Goal: Task Accomplishment & Management: Use online tool/utility

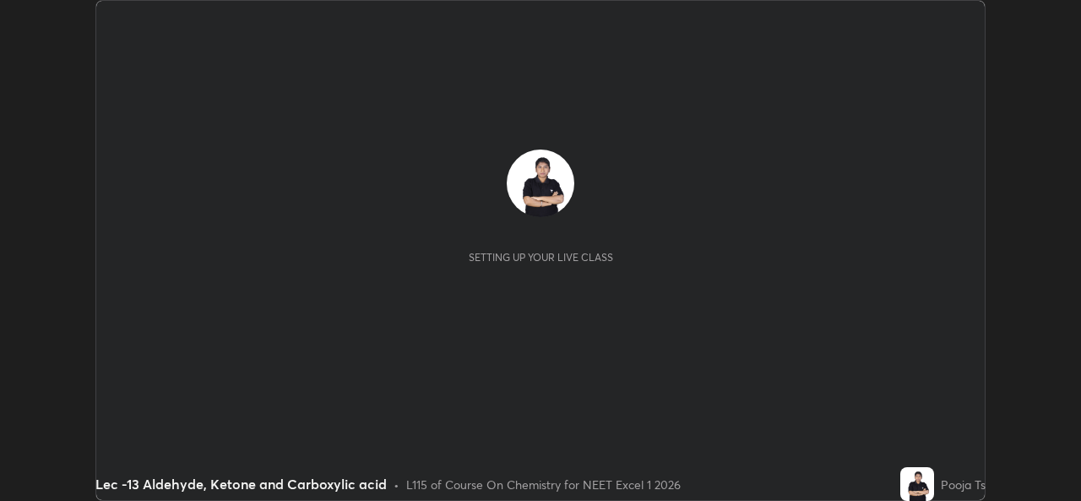
scroll to position [501, 1081]
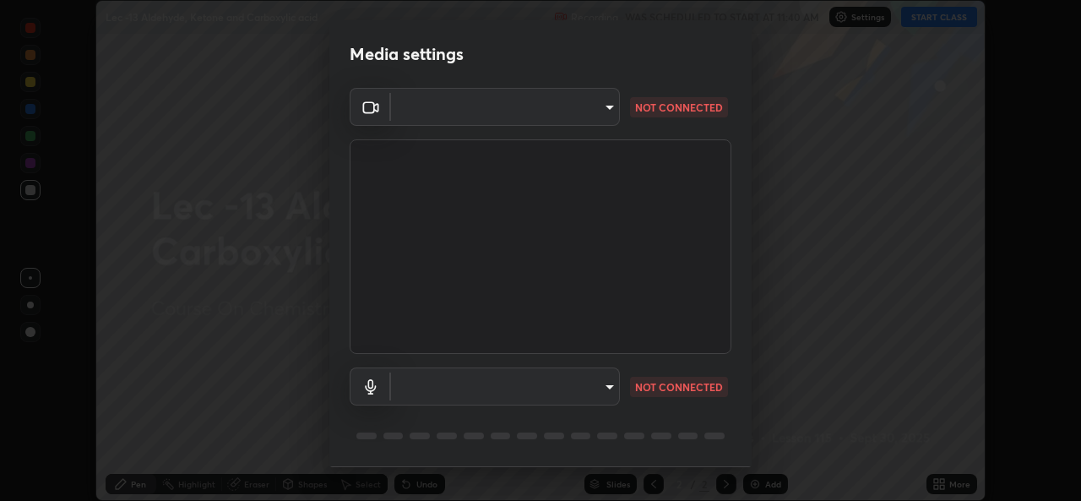
type input "78e73baf3d63bceb4c45423e3c658d9595c8caa1ee6d34b79bc6d5c79dc82097"
type input "d5a85cb113337101ba5e8fc8670338b7630df7755b7277ef222309c4f1e8f3f1"
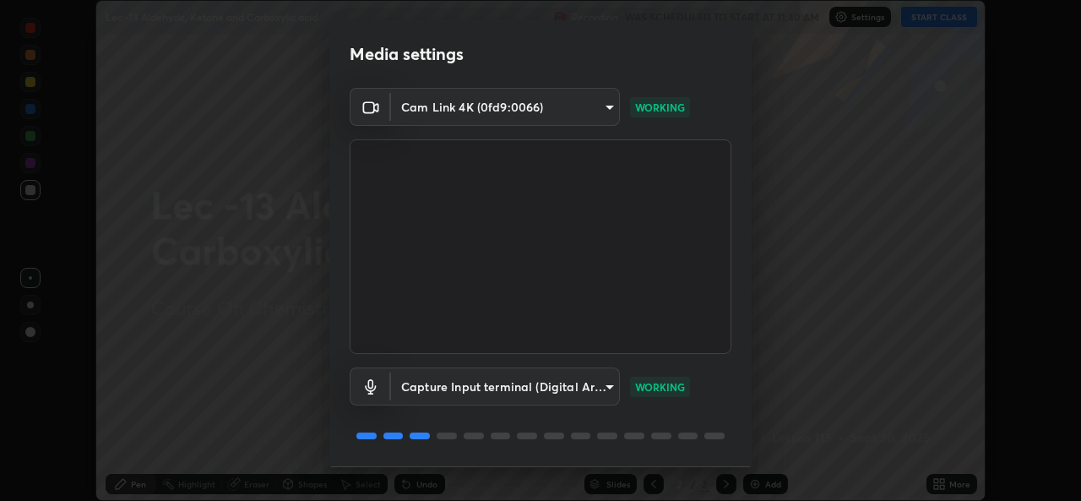
scroll to position [53, 0]
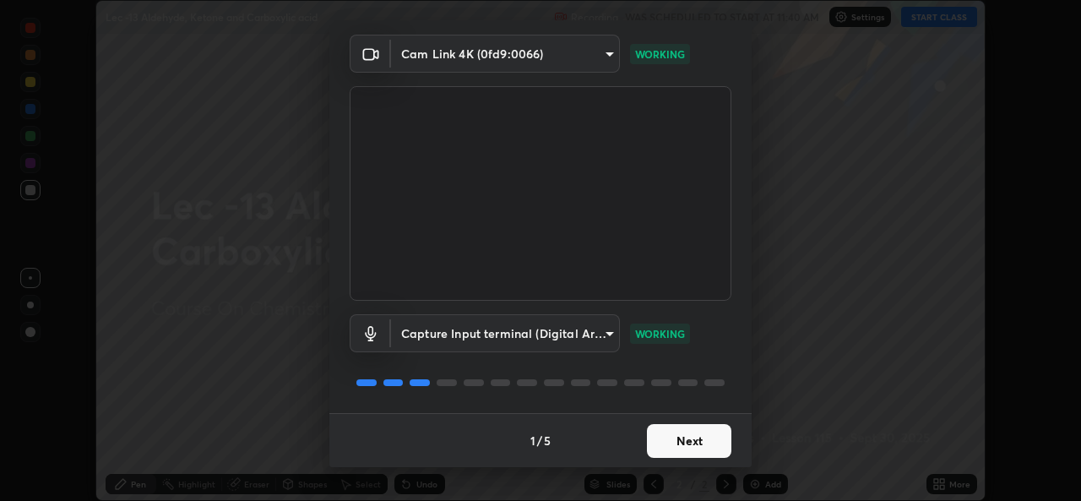
click at [692, 451] on button "Next" at bounding box center [689, 441] width 84 height 34
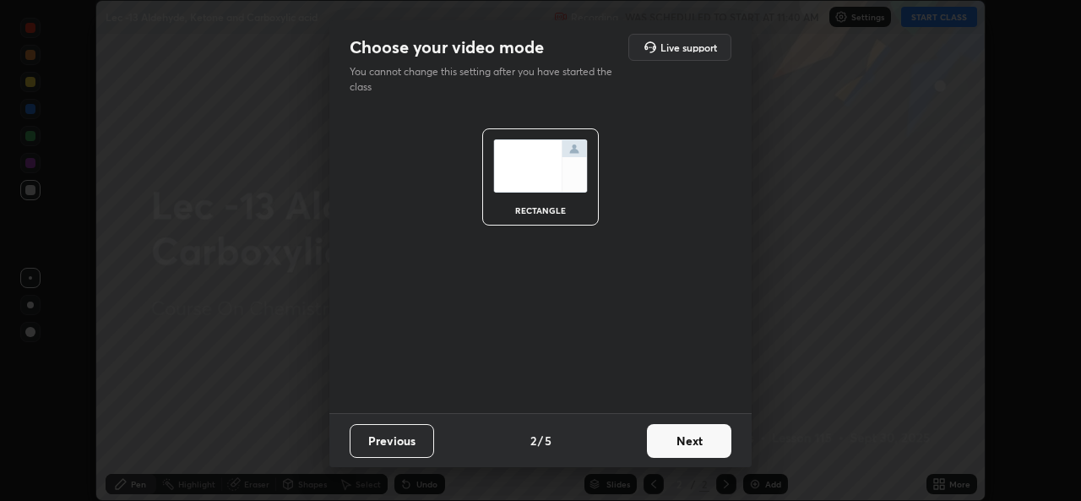
click at [701, 446] on button "Next" at bounding box center [689, 441] width 84 height 34
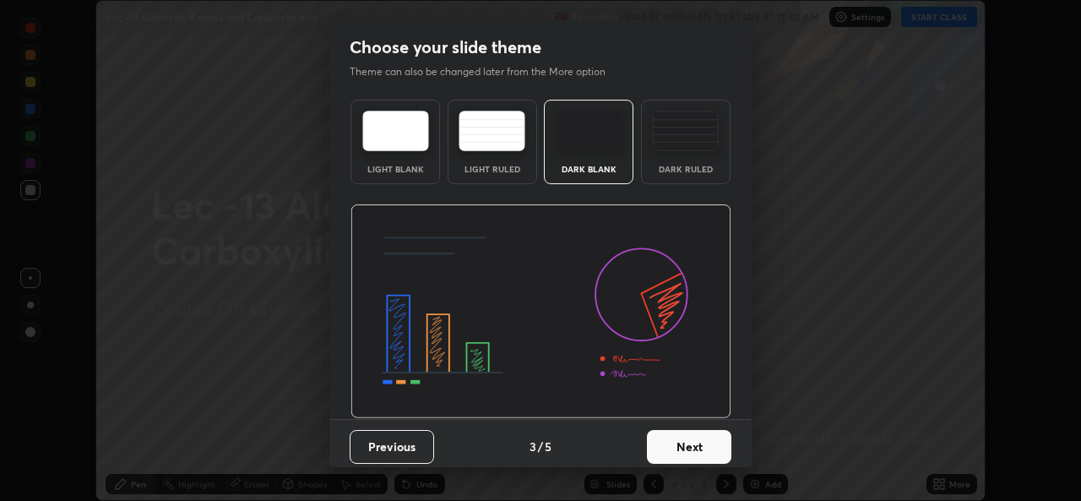
click at [705, 447] on button "Next" at bounding box center [689, 447] width 84 height 34
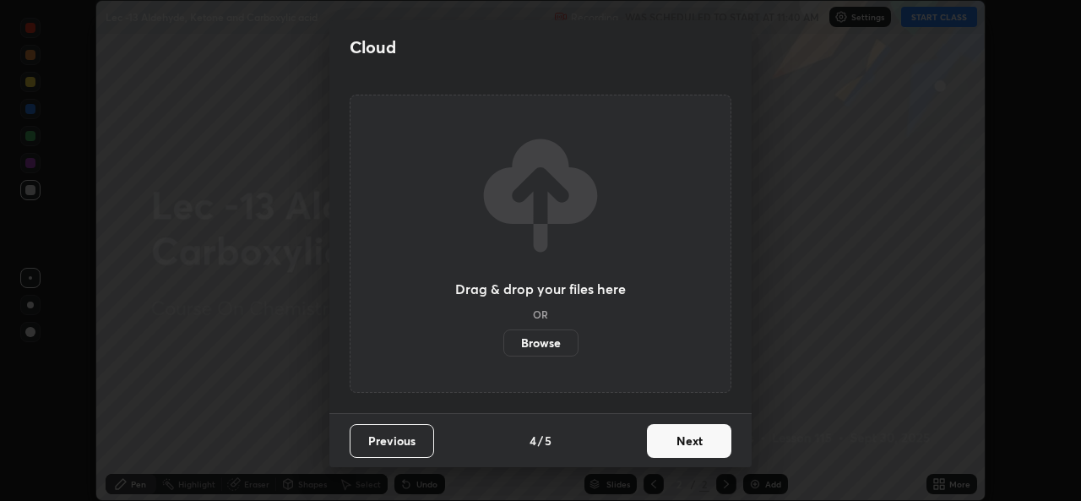
click at [704, 438] on button "Next" at bounding box center [689, 441] width 84 height 34
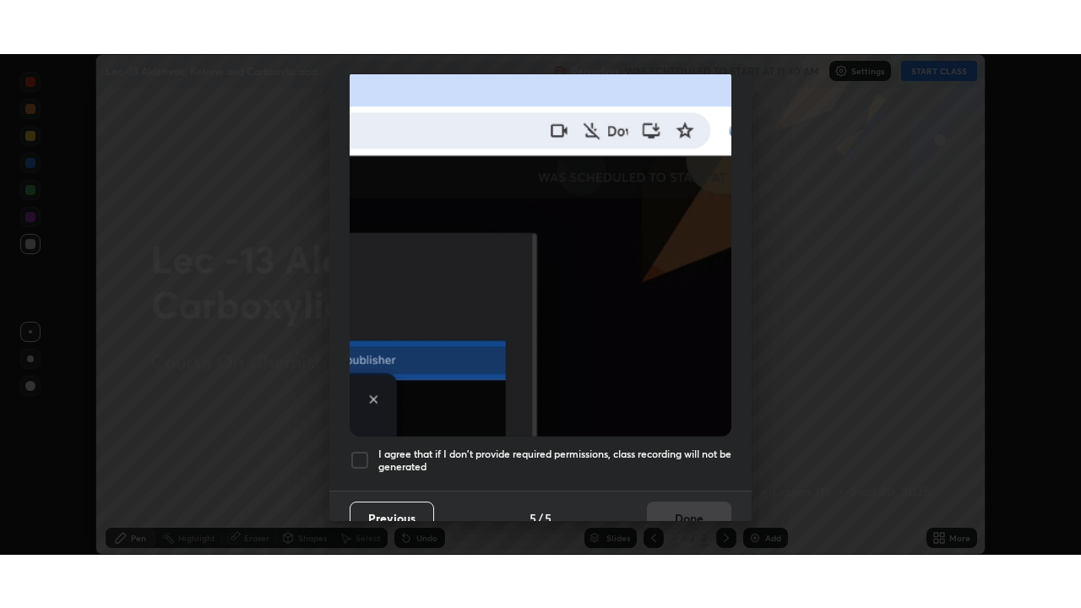
scroll to position [398, 0]
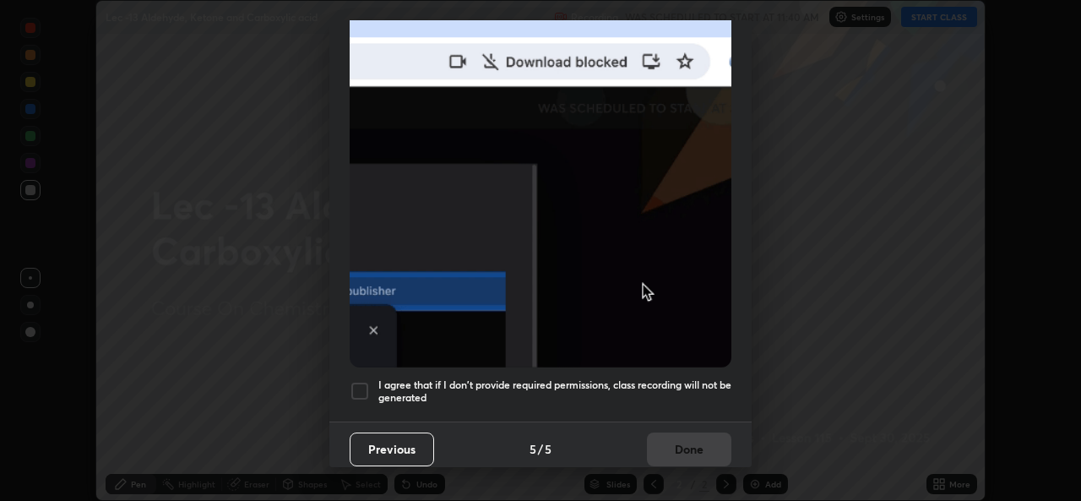
click at [368, 381] on div at bounding box center [360, 391] width 20 height 20
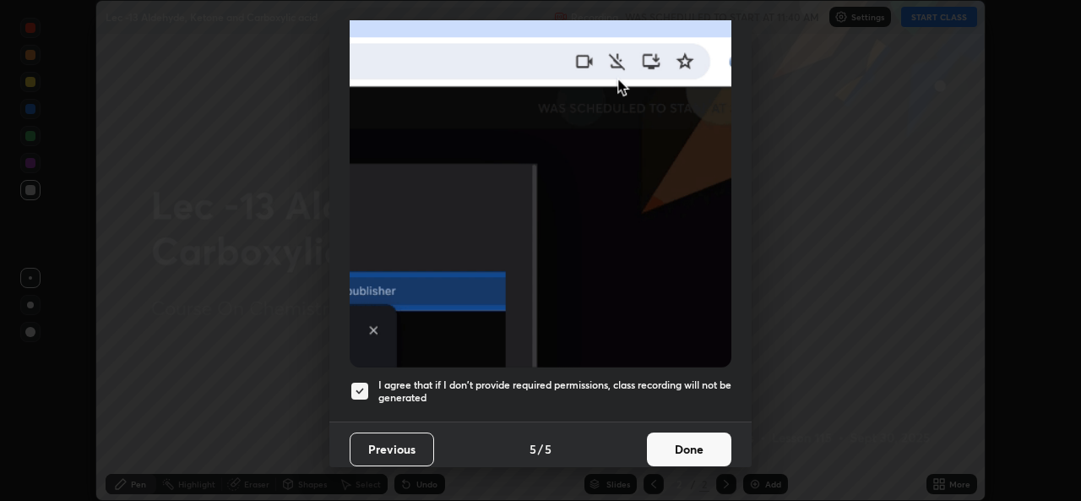
click at [689, 443] on button "Done" at bounding box center [689, 450] width 84 height 34
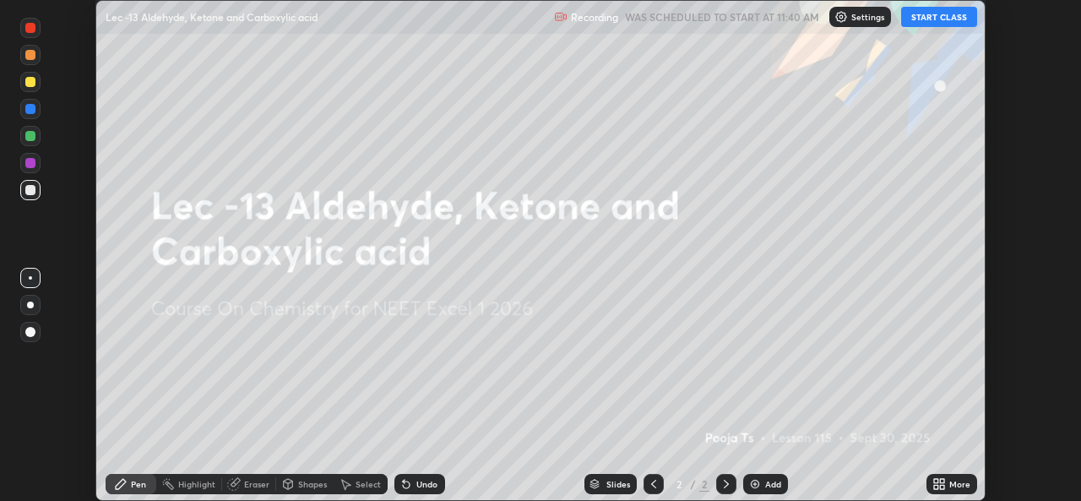
click at [929, 25] on button "START CLASS" at bounding box center [939, 17] width 76 height 20
click at [956, 481] on div "More" at bounding box center [960, 484] width 21 height 8
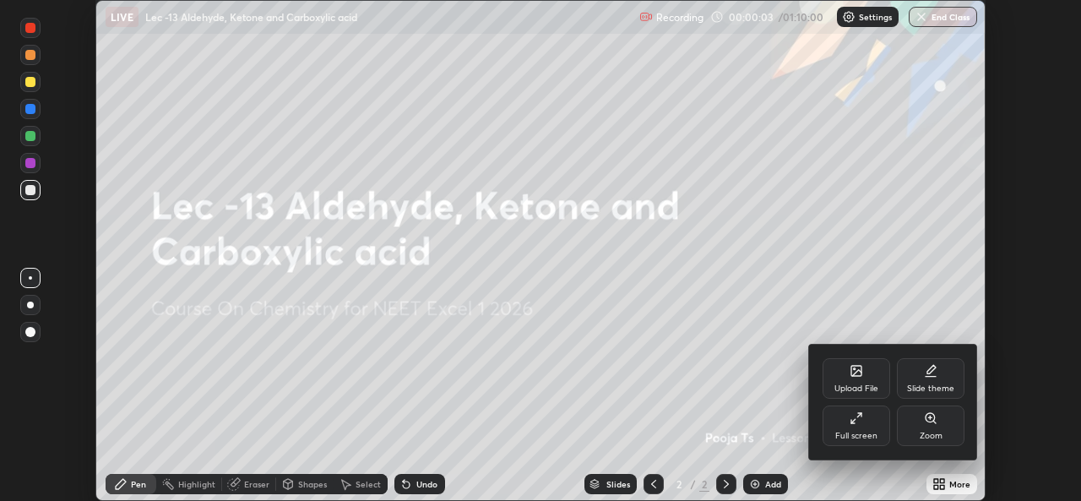
click at [877, 429] on div "Full screen" at bounding box center [857, 426] width 68 height 41
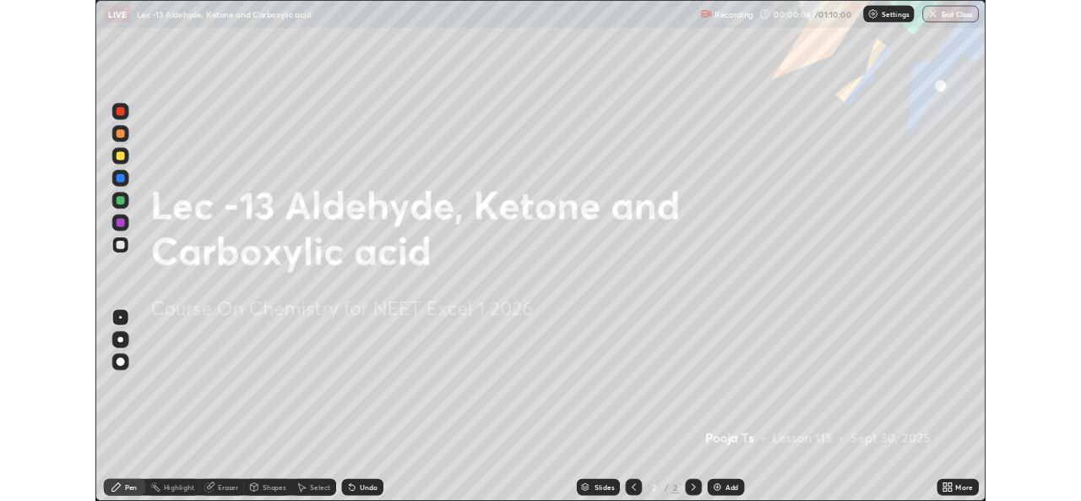
scroll to position [608, 1081]
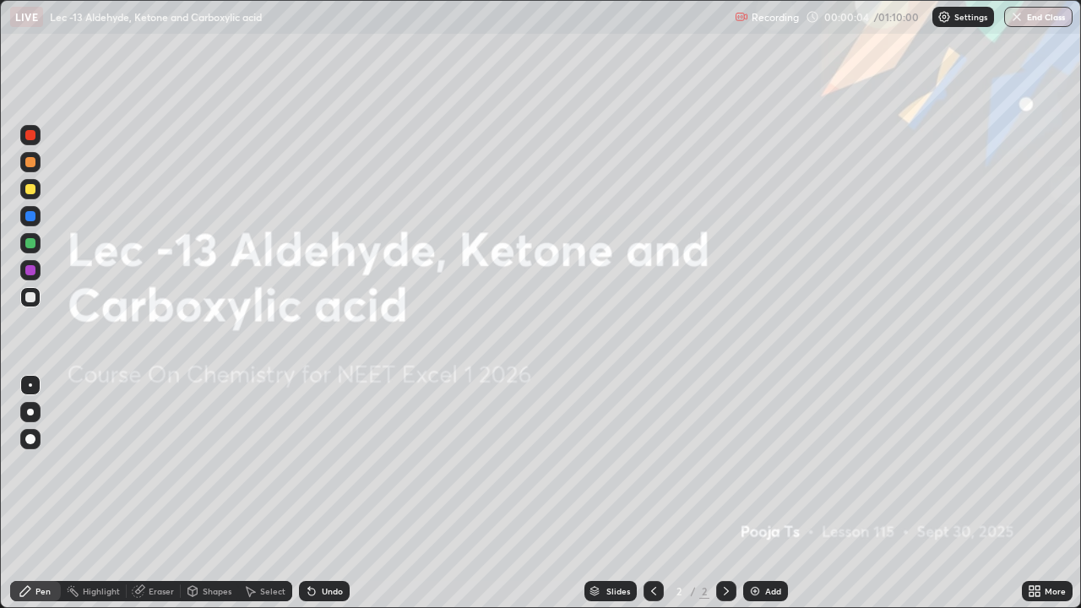
click at [779, 500] on div "Add" at bounding box center [773, 591] width 16 height 8
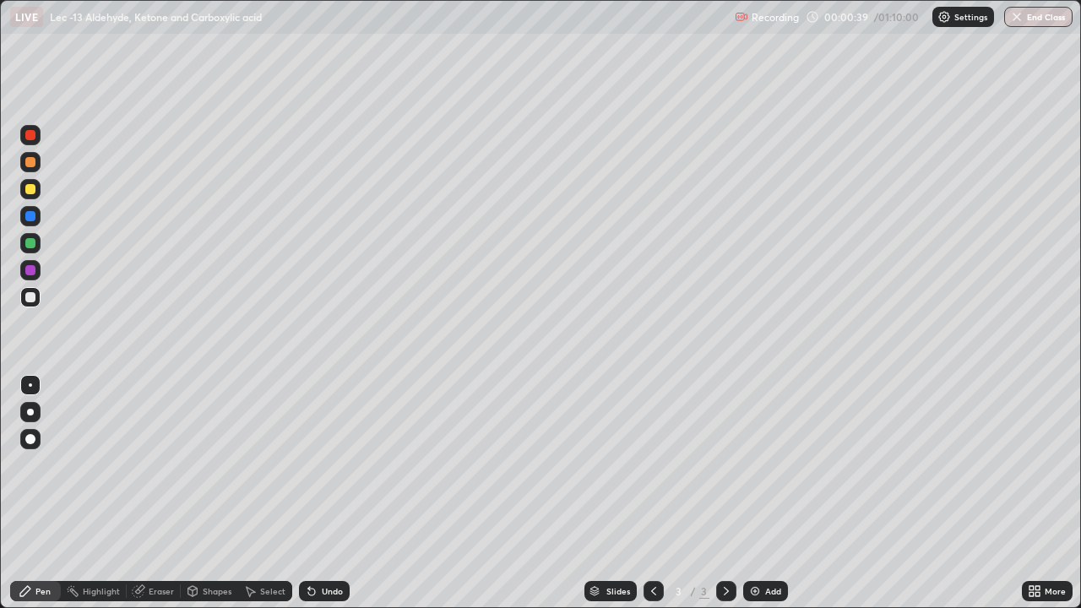
click at [31, 189] on div at bounding box center [30, 189] width 10 height 10
click at [315, 500] on icon at bounding box center [312, 592] width 14 height 14
click at [316, 500] on icon at bounding box center [312, 592] width 14 height 14
click at [309, 500] on icon at bounding box center [311, 592] width 7 height 7
click at [760, 500] on img at bounding box center [756, 592] width 14 height 14
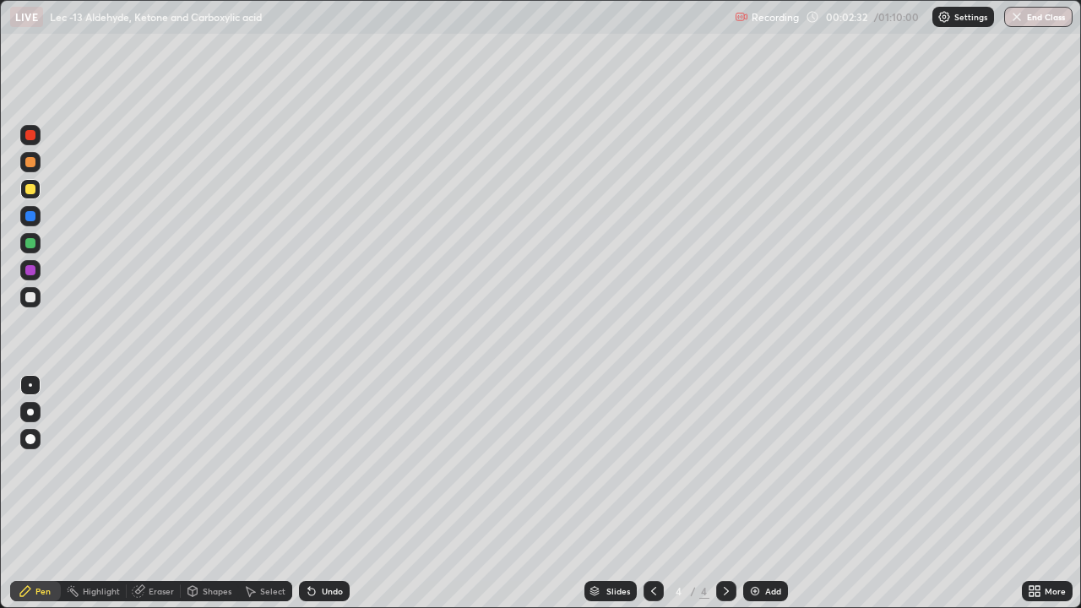
click at [39, 296] on div at bounding box center [30, 297] width 20 height 20
click at [315, 500] on icon at bounding box center [312, 592] width 14 height 14
click at [319, 500] on div "Undo" at bounding box center [324, 591] width 51 height 20
click at [324, 500] on div "Undo" at bounding box center [332, 591] width 21 height 8
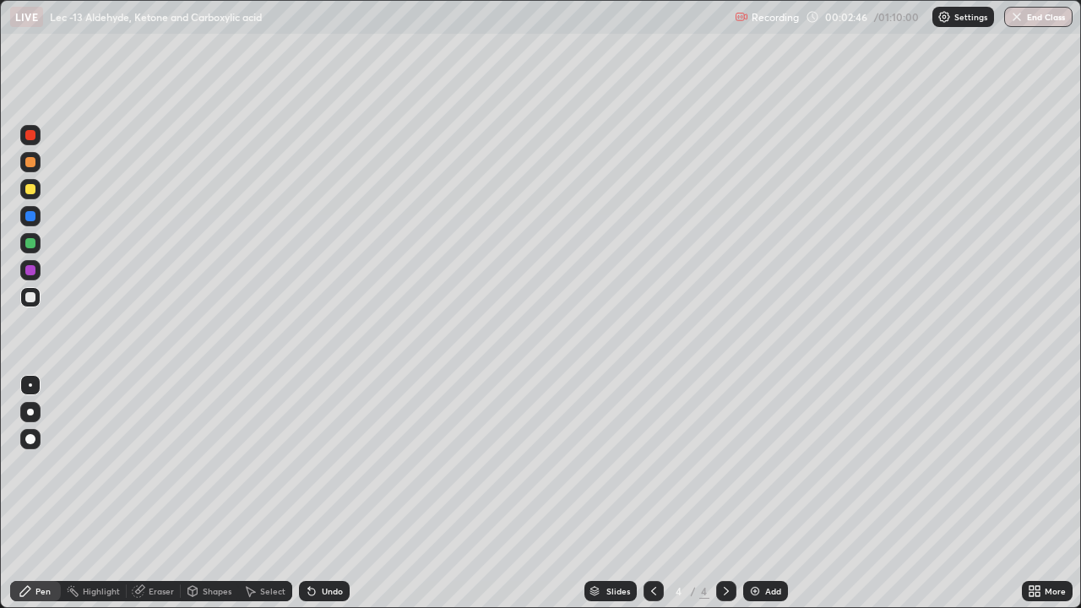
click at [329, 500] on div "Undo" at bounding box center [332, 591] width 21 height 8
click at [333, 500] on div "Undo" at bounding box center [332, 591] width 21 height 8
click at [38, 244] on div at bounding box center [30, 243] width 20 height 20
click at [776, 500] on div "Add" at bounding box center [773, 591] width 16 height 8
click at [36, 302] on div at bounding box center [30, 297] width 20 height 20
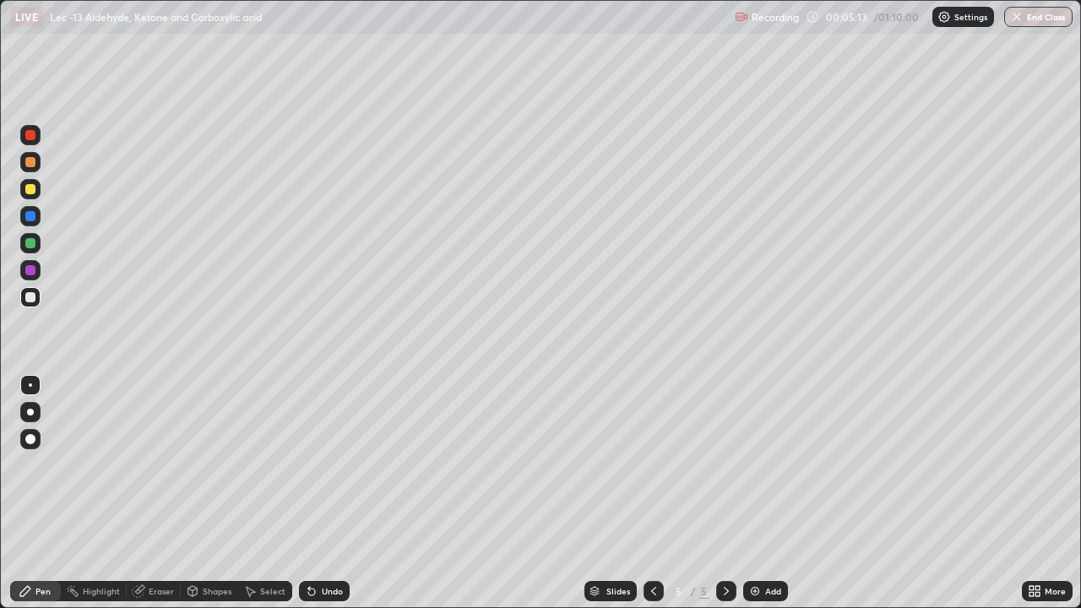
click at [36, 303] on div at bounding box center [30, 297] width 20 height 20
click at [36, 191] on div at bounding box center [30, 189] width 20 height 20
click at [262, 500] on div "Select" at bounding box center [272, 591] width 25 height 8
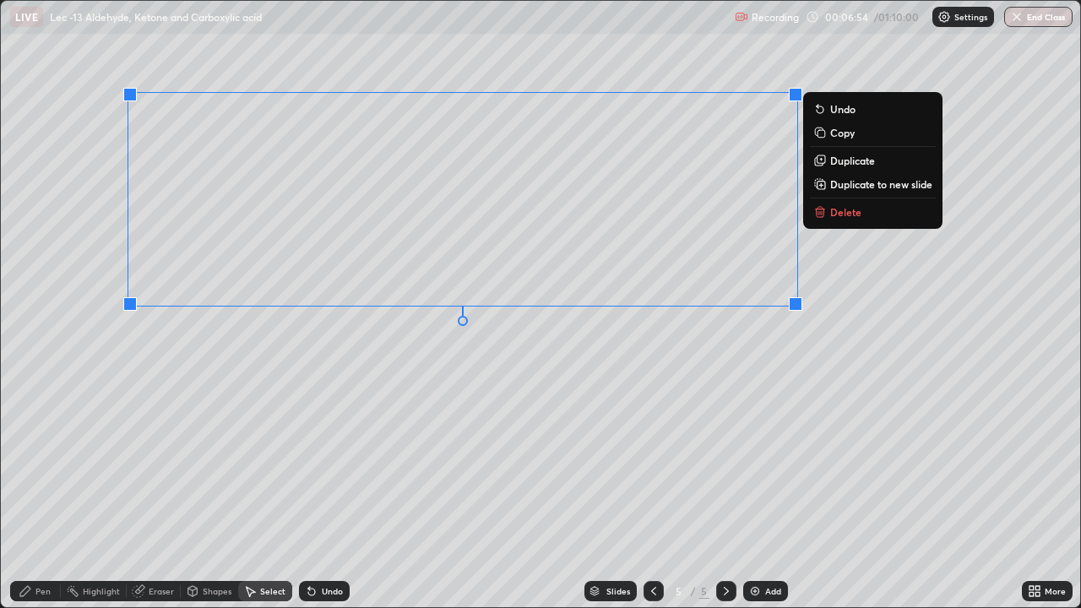
click at [51, 500] on div "Pen" at bounding box center [35, 591] width 51 height 20
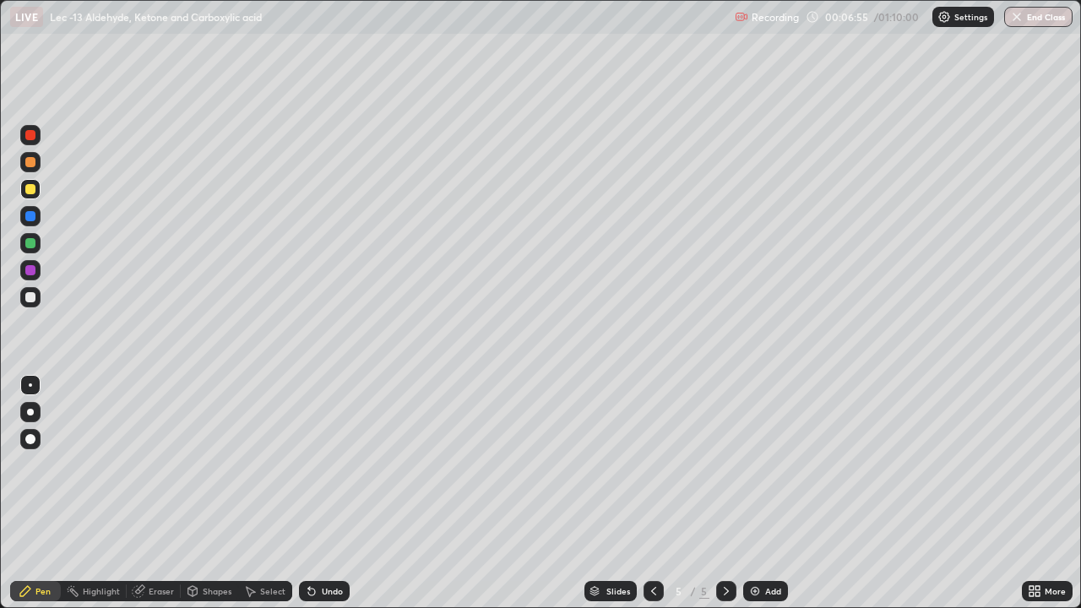
click at [34, 300] on div at bounding box center [30, 297] width 10 height 10
click at [770, 500] on div "Add" at bounding box center [773, 591] width 16 height 8
click at [651, 500] on icon at bounding box center [654, 592] width 14 height 14
click at [725, 500] on icon at bounding box center [727, 592] width 14 height 14
click at [36, 210] on div at bounding box center [30, 216] width 20 height 20
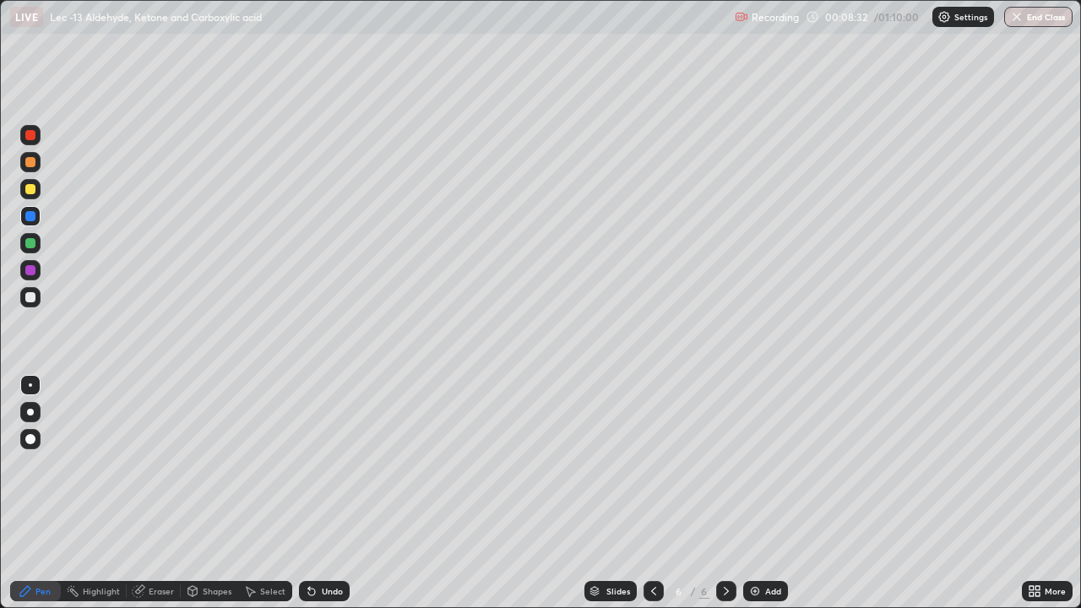
click at [31, 297] on div at bounding box center [30, 297] width 10 height 10
click at [337, 500] on div "Undo" at bounding box center [332, 591] width 21 height 8
click at [338, 500] on div "Undo" at bounding box center [332, 591] width 21 height 8
click at [326, 500] on div "Undo" at bounding box center [332, 591] width 21 height 8
click at [37, 195] on div at bounding box center [30, 189] width 20 height 20
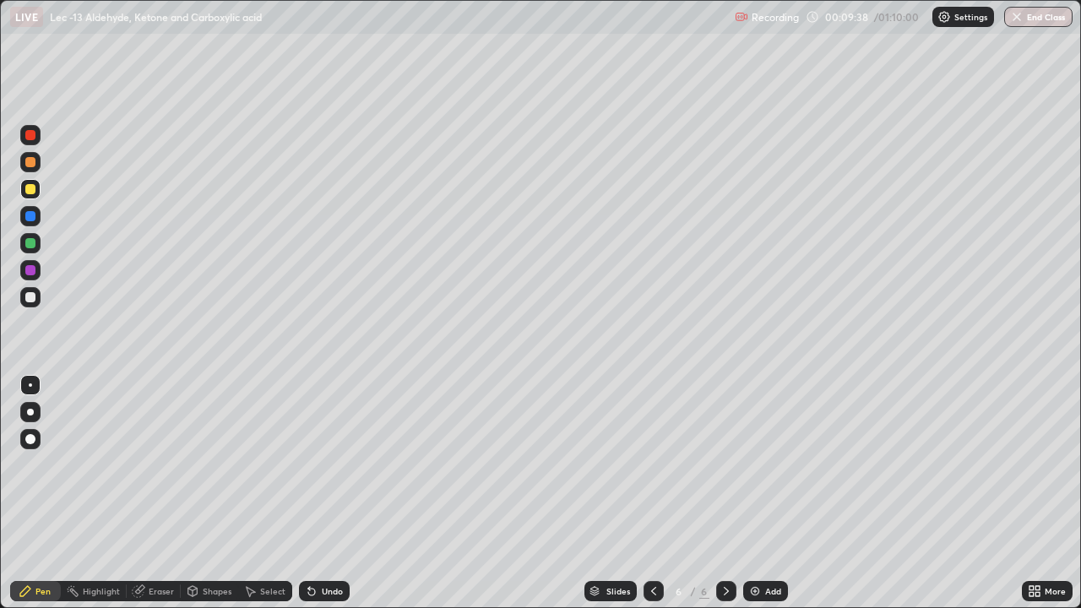
click at [36, 210] on div at bounding box center [30, 216] width 20 height 20
click at [161, 500] on div "Eraser" at bounding box center [161, 591] width 25 height 8
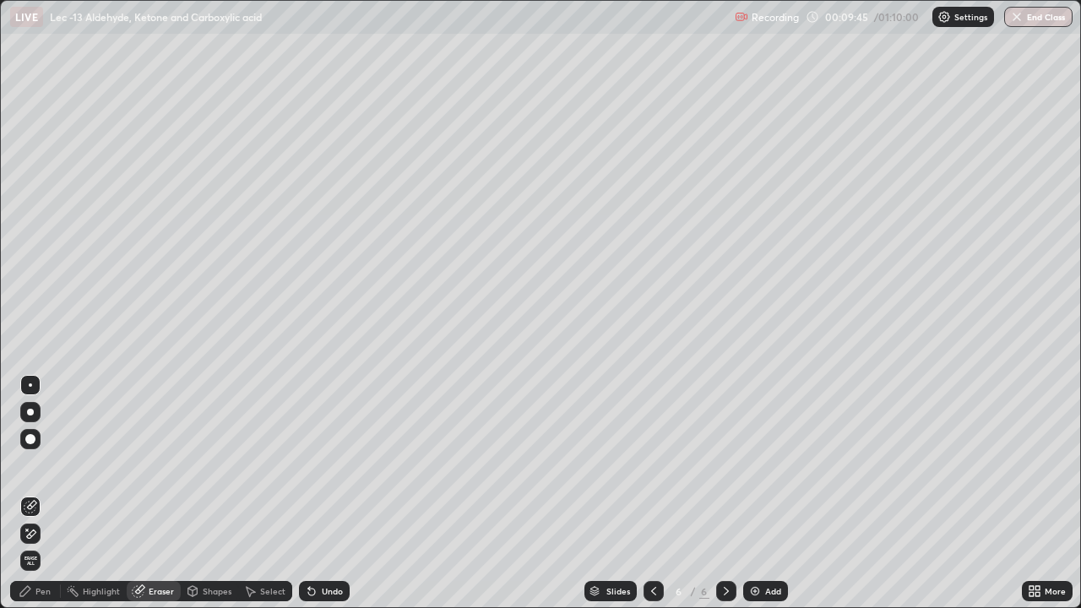
click at [31, 500] on icon at bounding box center [26, 592] width 14 height 14
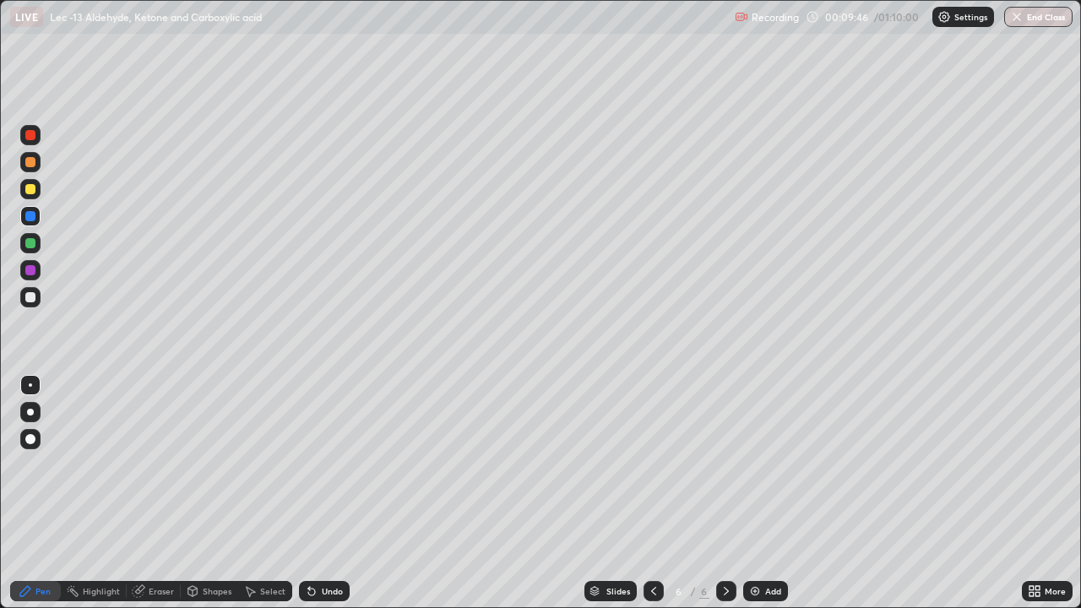
click at [38, 299] on div at bounding box center [30, 297] width 20 height 20
click at [38, 189] on div at bounding box center [30, 189] width 20 height 20
click at [765, 500] on div "Add" at bounding box center [773, 591] width 16 height 8
click at [660, 500] on div at bounding box center [654, 591] width 20 height 20
click at [724, 500] on icon at bounding box center [726, 591] width 5 height 8
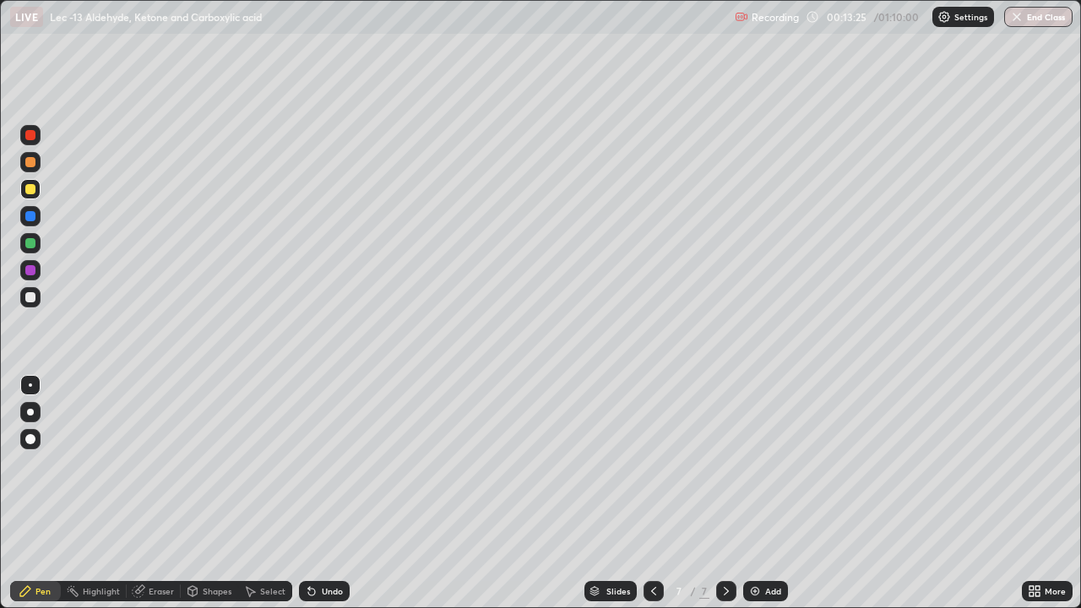
click at [35, 303] on div at bounding box center [30, 297] width 20 height 20
click at [40, 245] on div at bounding box center [30, 243] width 20 height 20
click at [267, 500] on div "Select" at bounding box center [272, 591] width 25 height 8
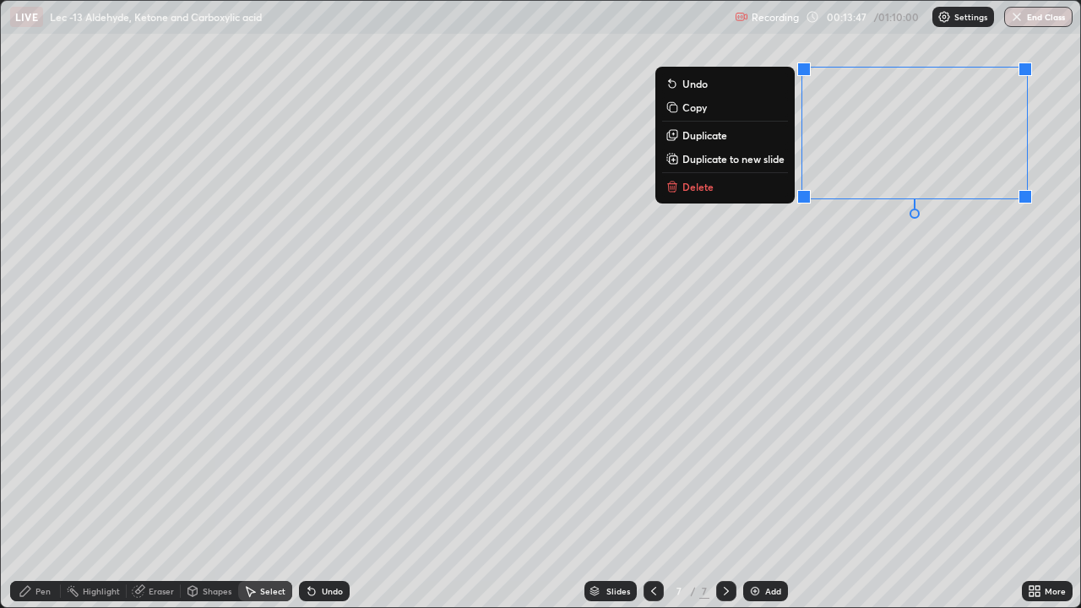
click at [43, 500] on div "Pen" at bounding box center [42, 591] width 15 height 8
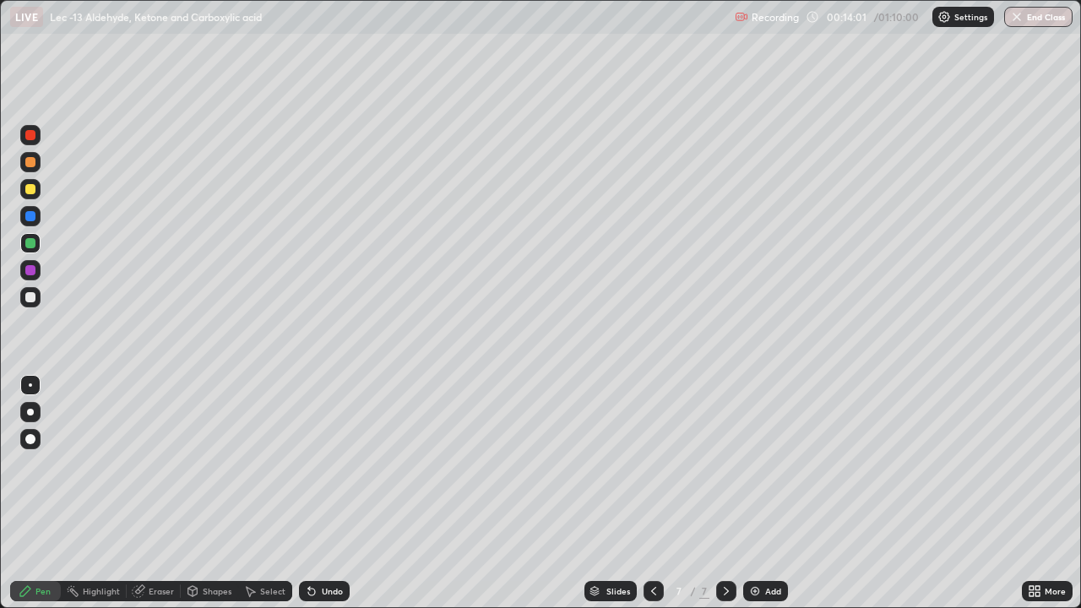
click at [38, 304] on div at bounding box center [30, 297] width 20 height 20
click at [759, 500] on img at bounding box center [756, 592] width 14 height 14
click at [39, 198] on div at bounding box center [30, 189] width 20 height 27
click at [275, 500] on div "Select" at bounding box center [272, 591] width 25 height 8
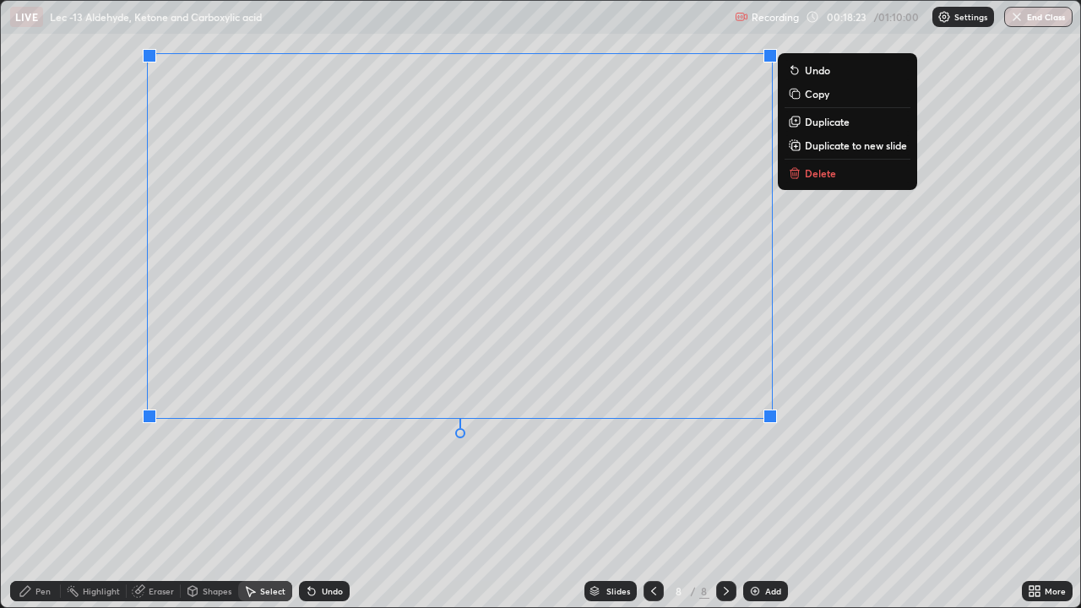
click at [52, 500] on div "Pen" at bounding box center [35, 591] width 51 height 20
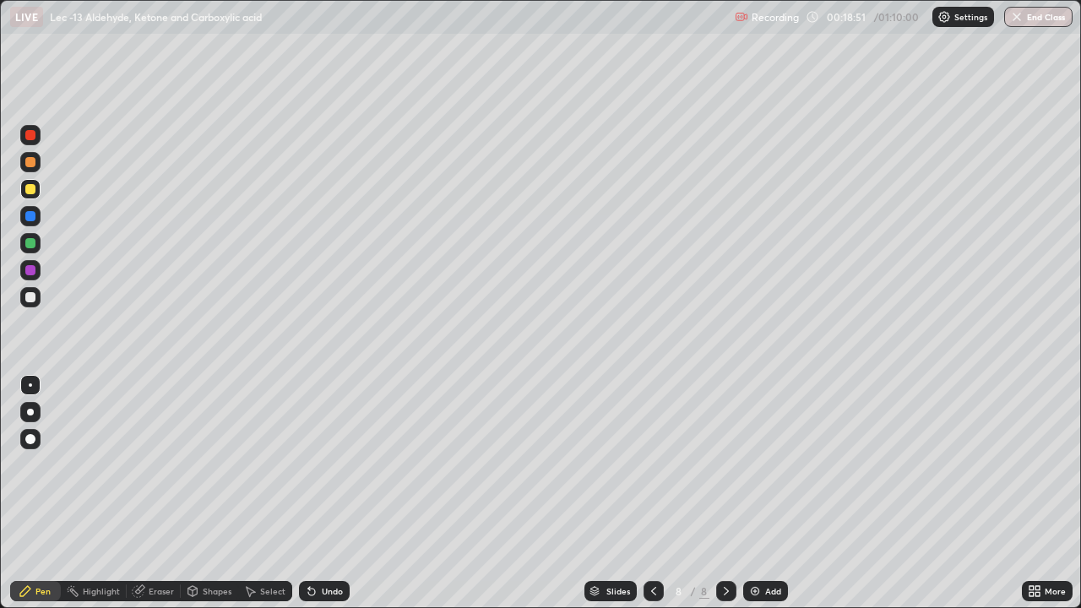
click at [153, 500] on div "Eraser" at bounding box center [161, 591] width 25 height 8
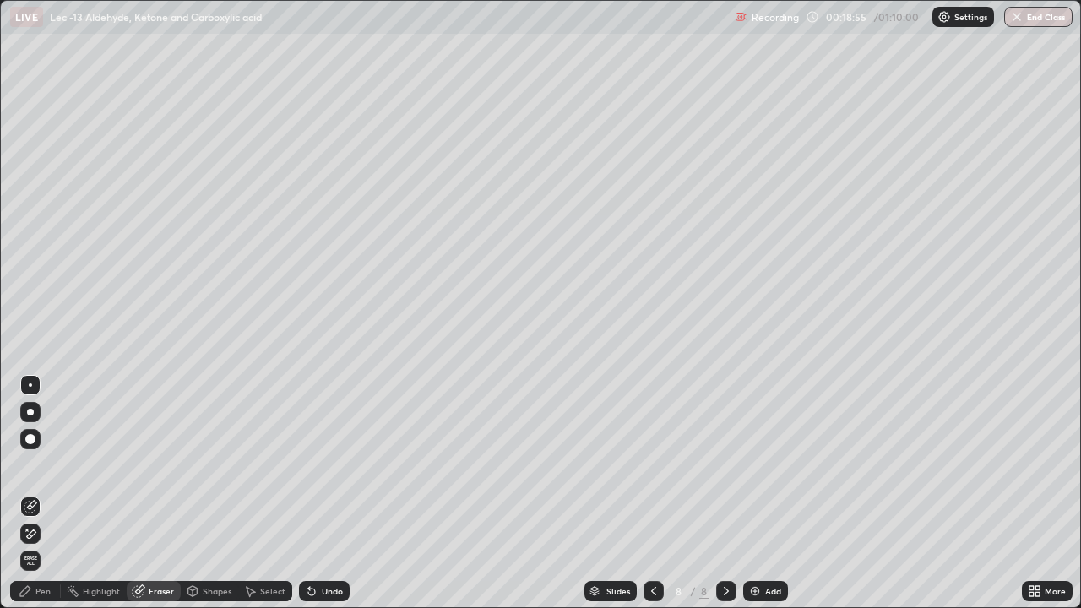
click at [50, 500] on div "Pen" at bounding box center [42, 591] width 15 height 8
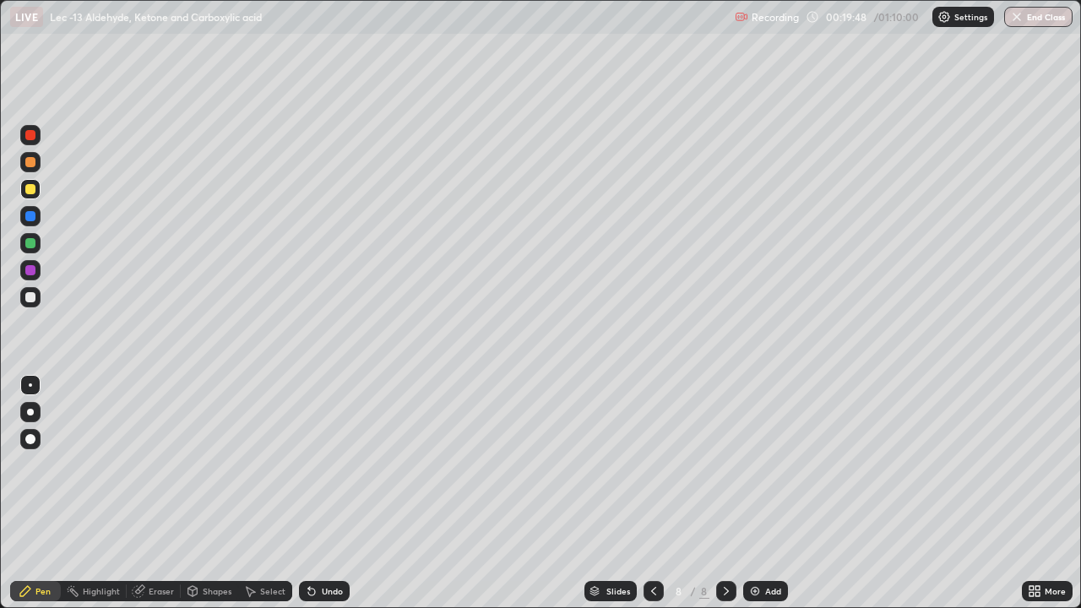
click at [161, 500] on div "Eraser" at bounding box center [161, 591] width 25 height 8
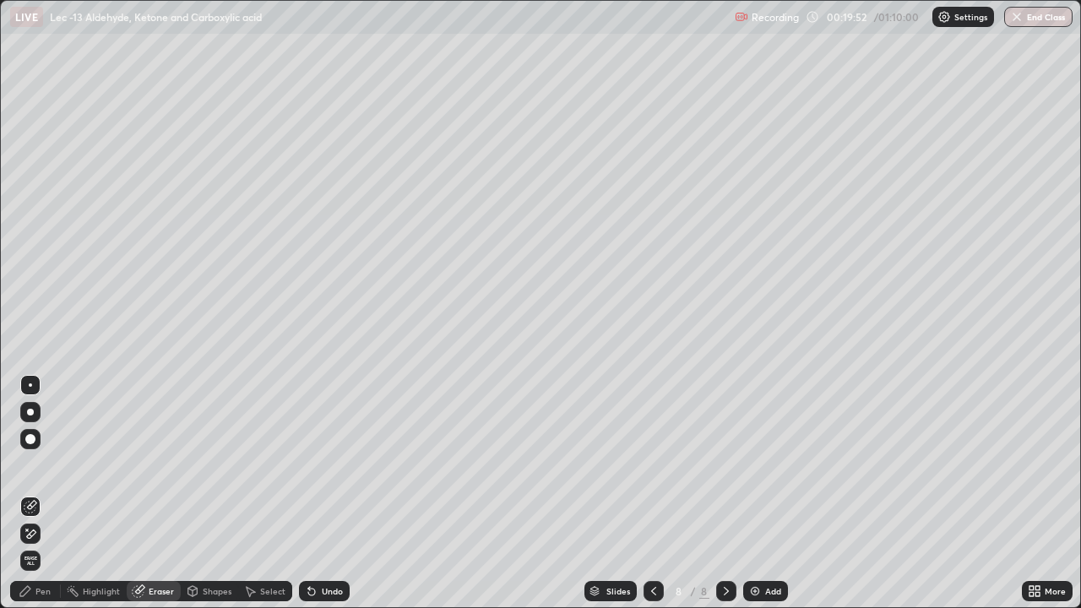
click at [44, 500] on div "Pen" at bounding box center [35, 591] width 51 height 20
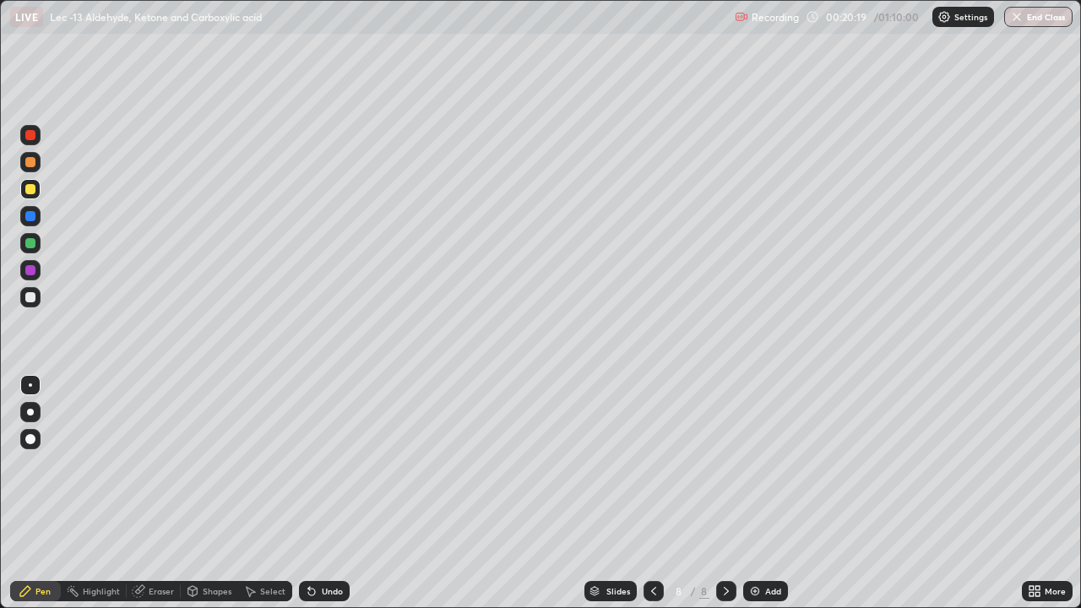
click at [31, 297] on div at bounding box center [30, 297] width 10 height 10
click at [746, 500] on div "Add" at bounding box center [766, 591] width 45 height 20
click at [37, 193] on div at bounding box center [30, 189] width 20 height 20
click at [156, 500] on div "Eraser" at bounding box center [161, 591] width 25 height 8
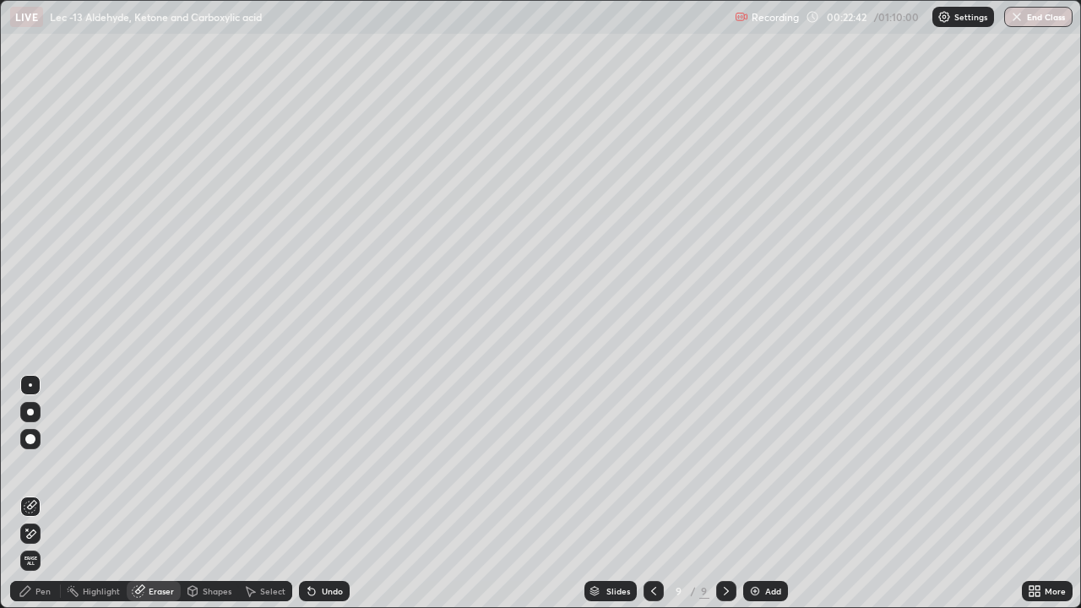
click at [46, 500] on div "Pen" at bounding box center [35, 591] width 51 height 20
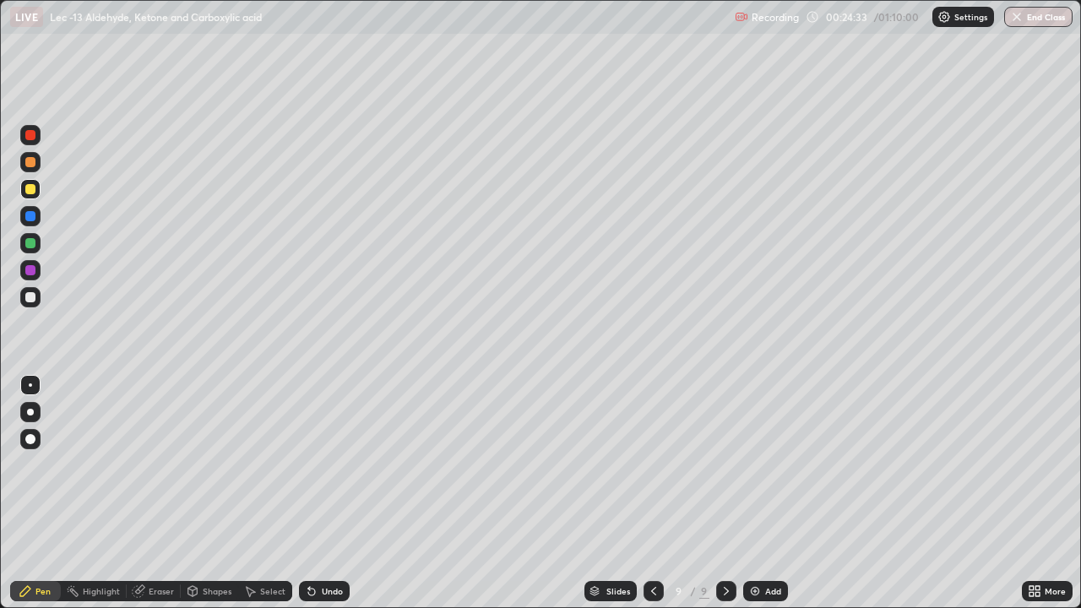
click at [1036, 500] on div "More" at bounding box center [1047, 592] width 51 height 34
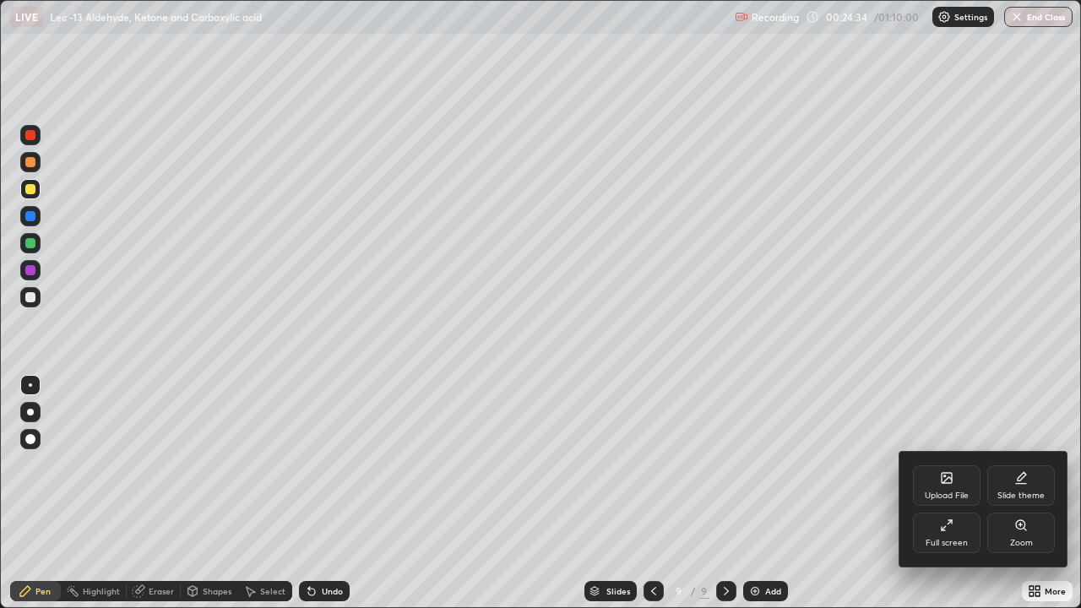
click at [1062, 418] on div at bounding box center [540, 304] width 1081 height 608
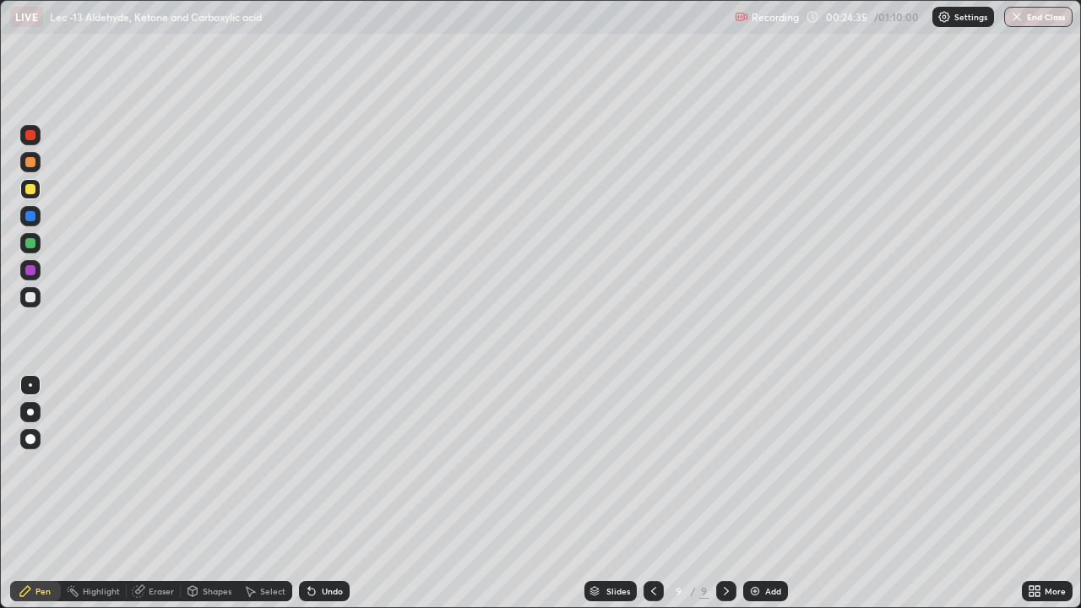
click at [1038, 500] on div "More" at bounding box center [1047, 592] width 51 height 34
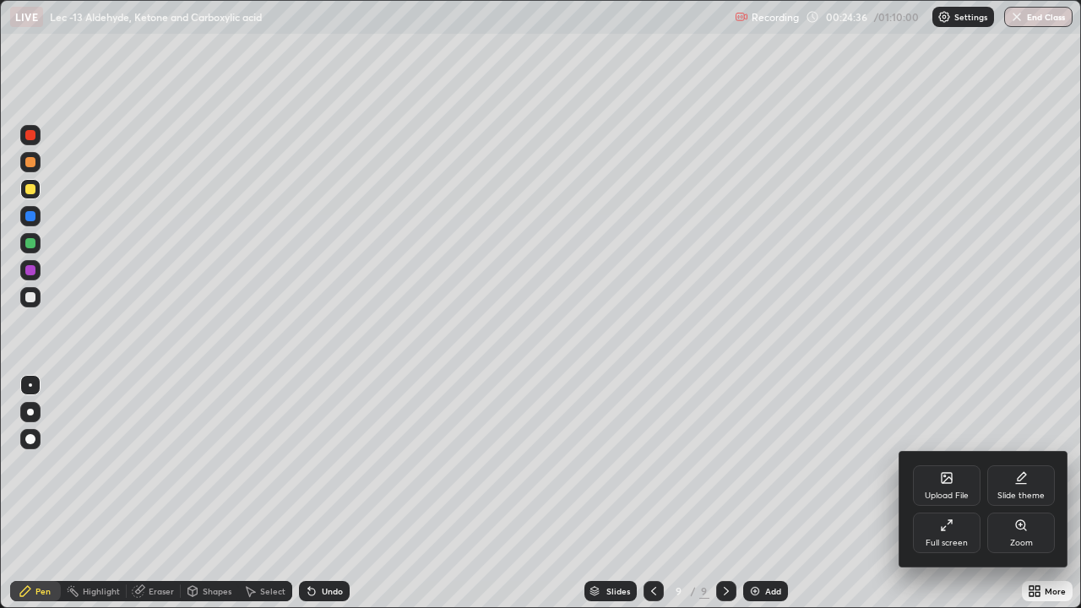
click at [1060, 413] on div at bounding box center [540, 304] width 1081 height 608
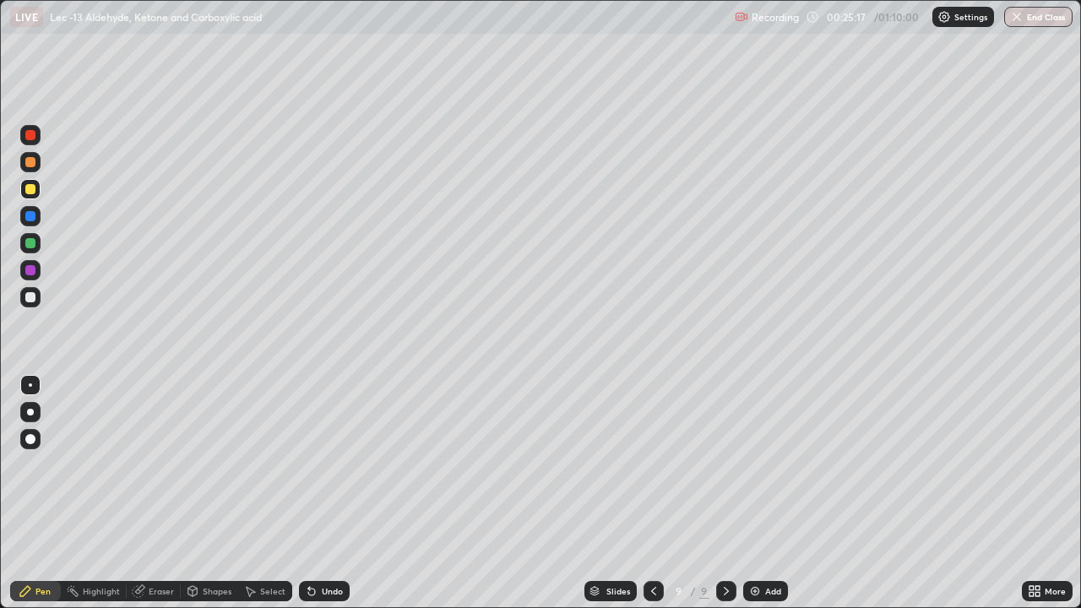
click at [760, 500] on img at bounding box center [756, 592] width 14 height 14
click at [36, 298] on div at bounding box center [30, 297] width 20 height 20
click at [39, 247] on div at bounding box center [30, 243] width 20 height 20
click at [765, 500] on div "Add" at bounding box center [773, 591] width 16 height 8
click at [36, 300] on div at bounding box center [30, 297] width 20 height 20
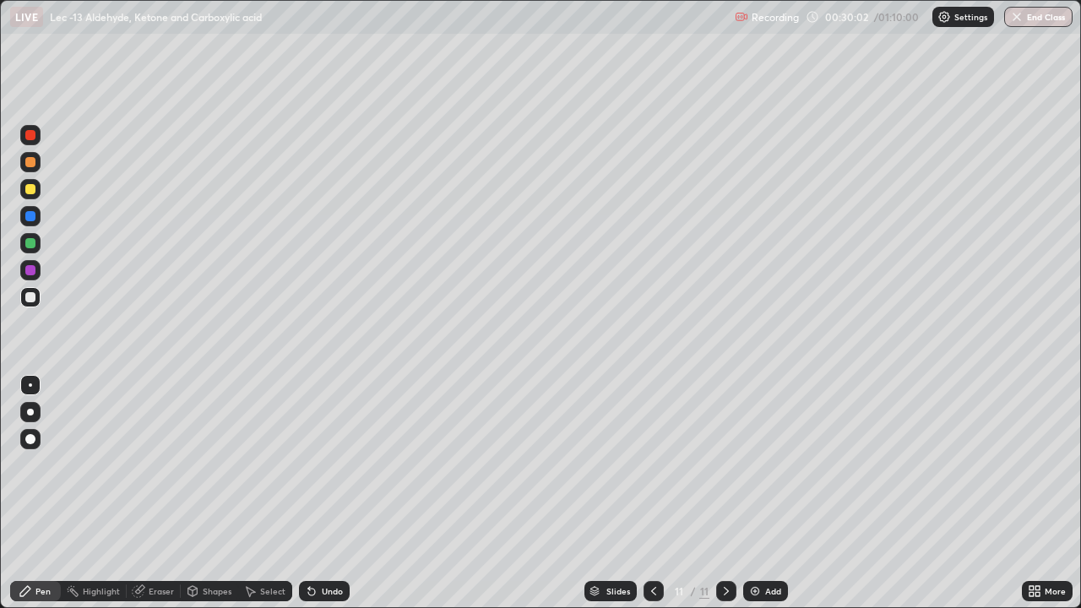
click at [265, 500] on div "Select" at bounding box center [272, 591] width 25 height 8
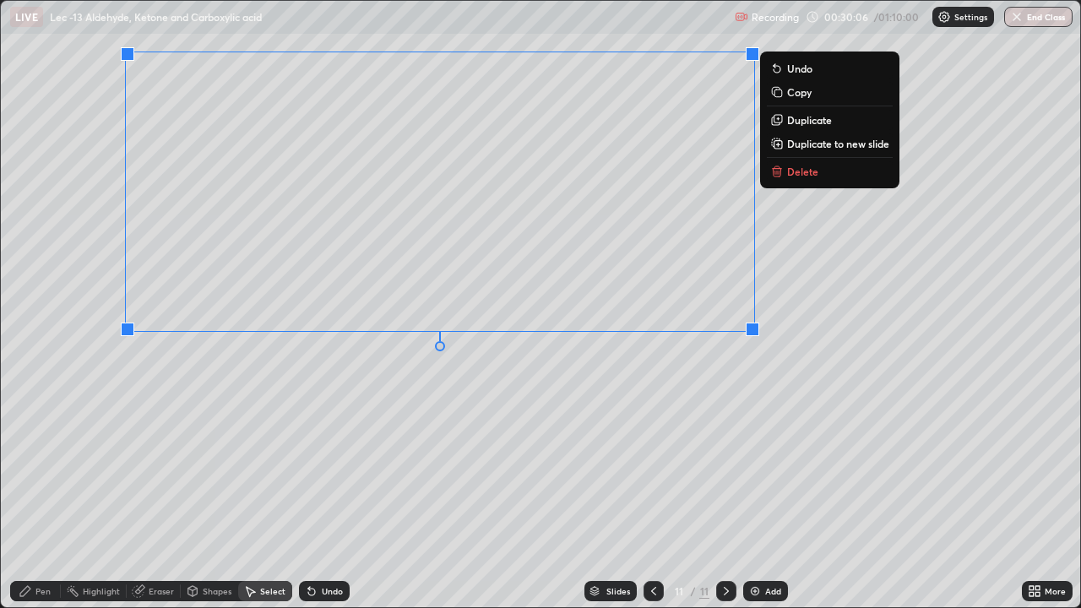
click at [44, 500] on div "Pen" at bounding box center [42, 591] width 15 height 8
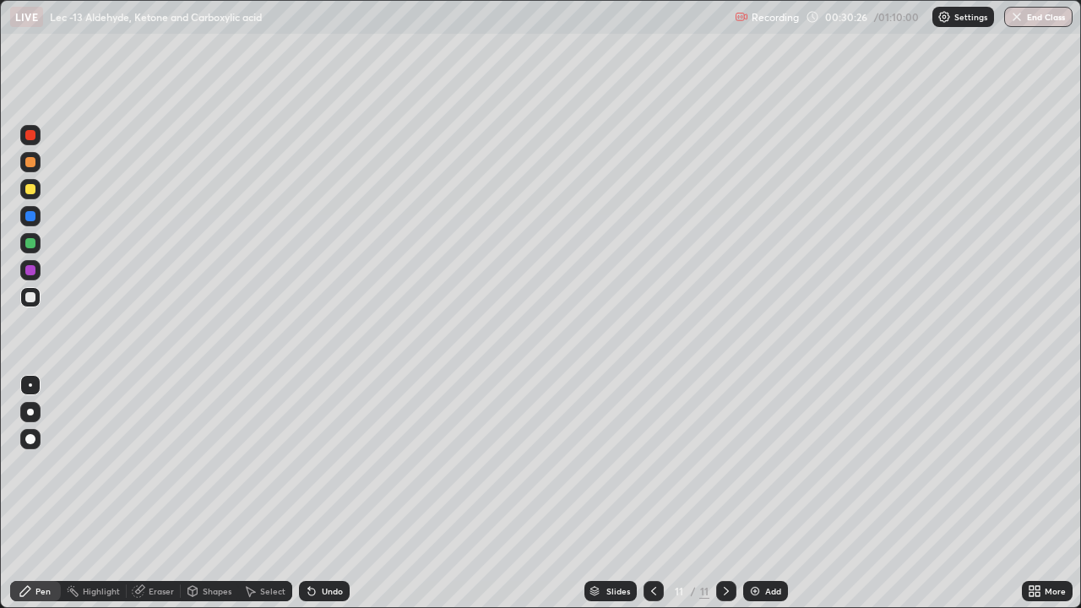
click at [306, 500] on icon at bounding box center [312, 592] width 14 height 14
click at [309, 500] on icon at bounding box center [311, 592] width 7 height 7
click at [36, 245] on div at bounding box center [30, 243] width 20 height 20
click at [156, 500] on div "Eraser" at bounding box center [161, 591] width 25 height 8
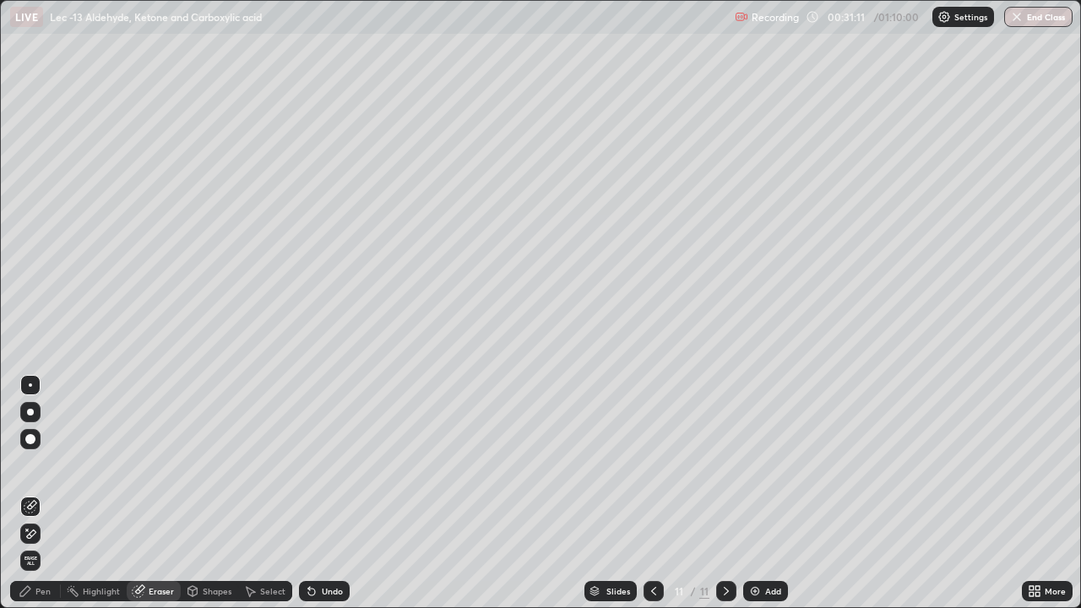
click at [46, 500] on div "Pen" at bounding box center [35, 591] width 51 height 20
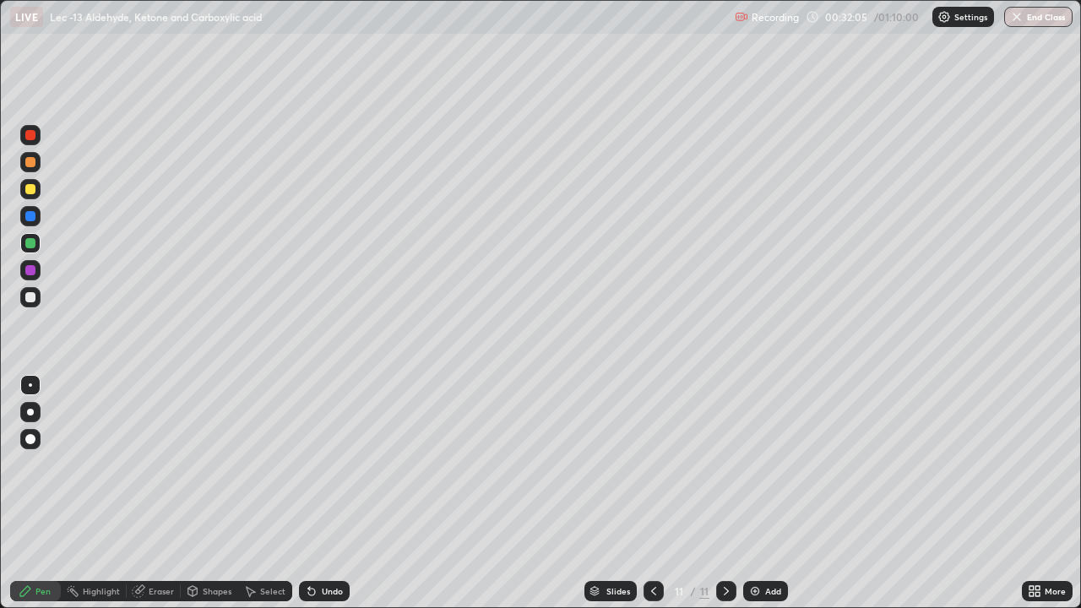
click at [268, 500] on div "Select" at bounding box center [272, 591] width 25 height 8
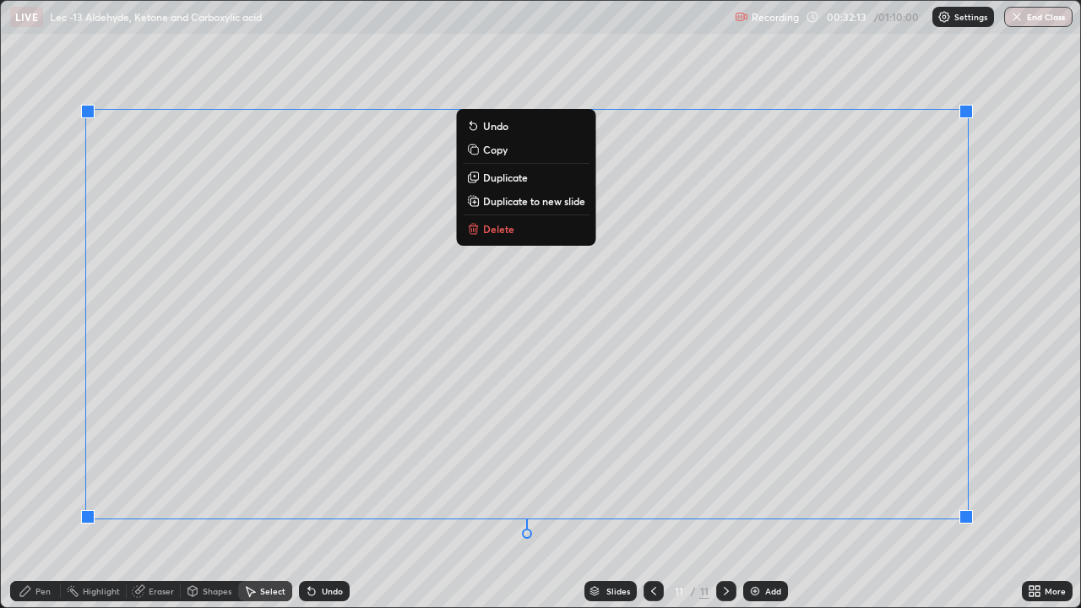
click at [741, 500] on div "0 ° Undo Copy Duplicate Duplicate to new slide Delete" at bounding box center [541, 304] width 1080 height 607
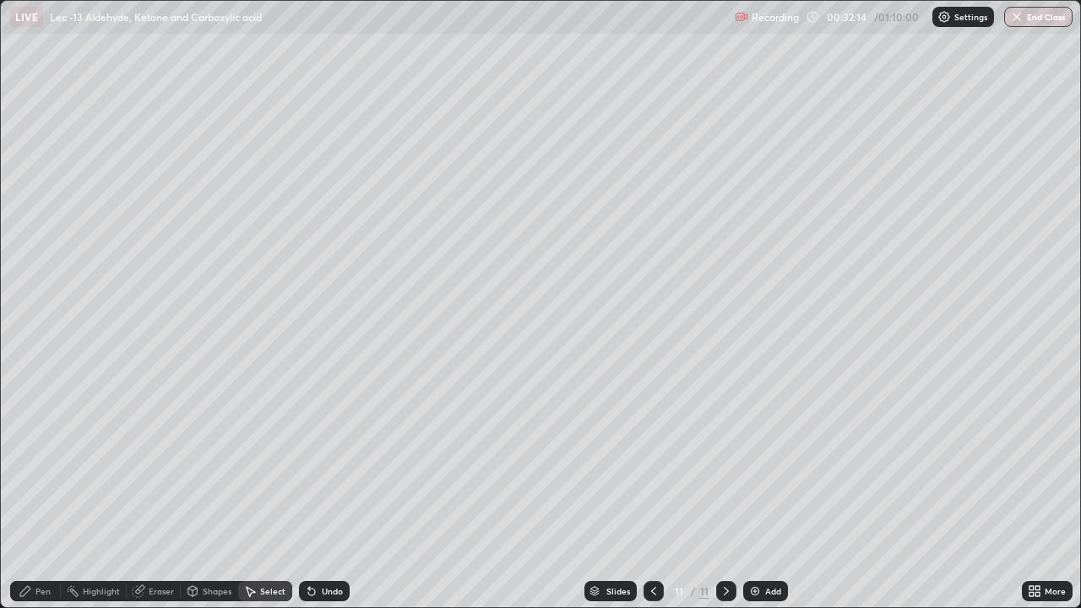
click at [48, 500] on div "Pen" at bounding box center [42, 591] width 15 height 8
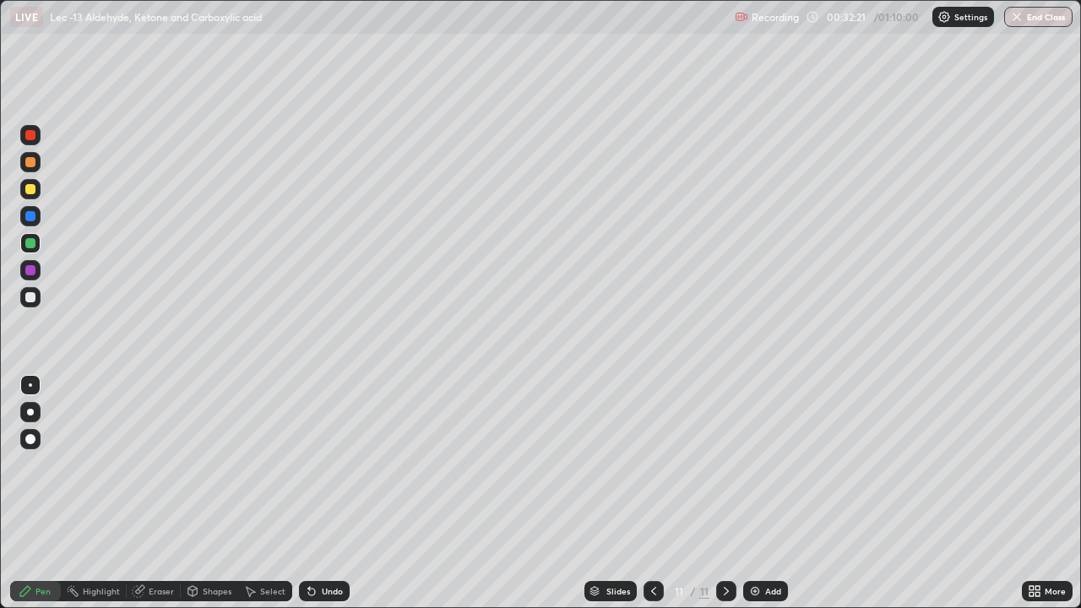
click at [322, 500] on div "Undo" at bounding box center [332, 591] width 21 height 8
click at [326, 500] on div "Undo" at bounding box center [324, 591] width 51 height 20
click at [542, 500] on div "Slides 11 / 11 Add" at bounding box center [686, 592] width 673 height 34
click at [777, 500] on div "Add" at bounding box center [766, 591] width 45 height 20
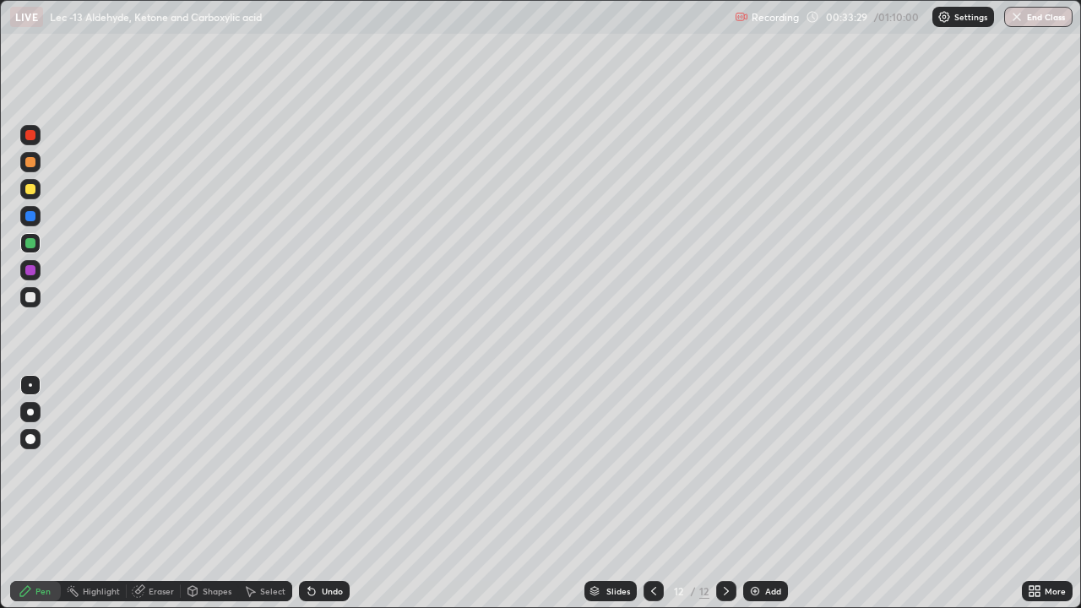
click at [36, 300] on div at bounding box center [30, 297] width 20 height 20
click at [34, 193] on div at bounding box center [30, 189] width 10 height 10
click at [316, 500] on div "Undo" at bounding box center [324, 591] width 51 height 20
click at [313, 500] on icon at bounding box center [312, 592] width 14 height 14
click at [32, 303] on div at bounding box center [30, 297] width 20 height 20
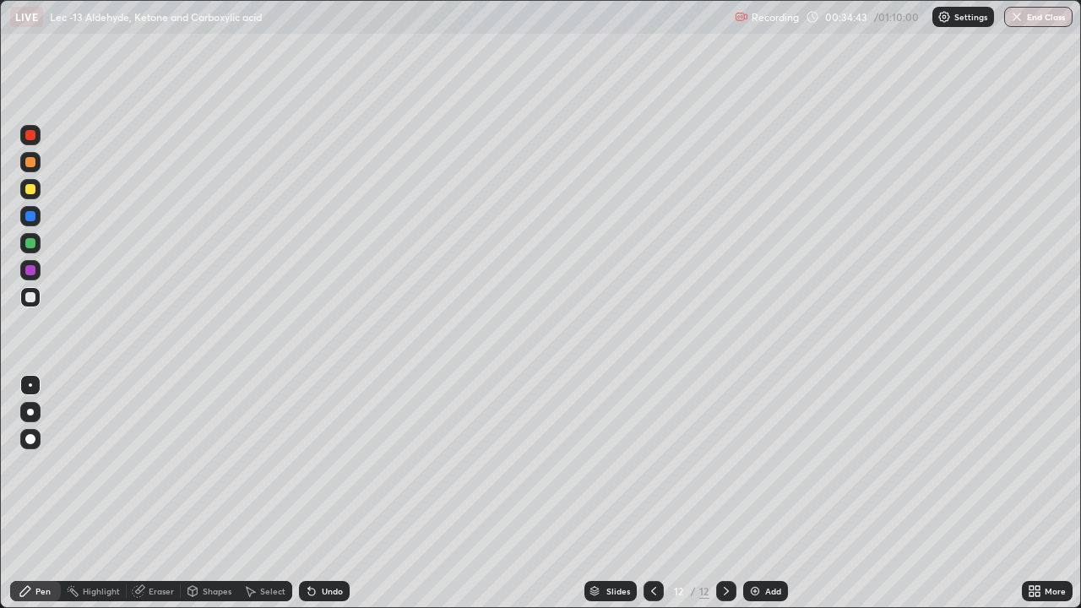
click at [308, 500] on icon at bounding box center [309, 588] width 2 height 2
click at [39, 246] on div at bounding box center [30, 243] width 20 height 20
click at [273, 500] on div "Select" at bounding box center [272, 591] width 25 height 8
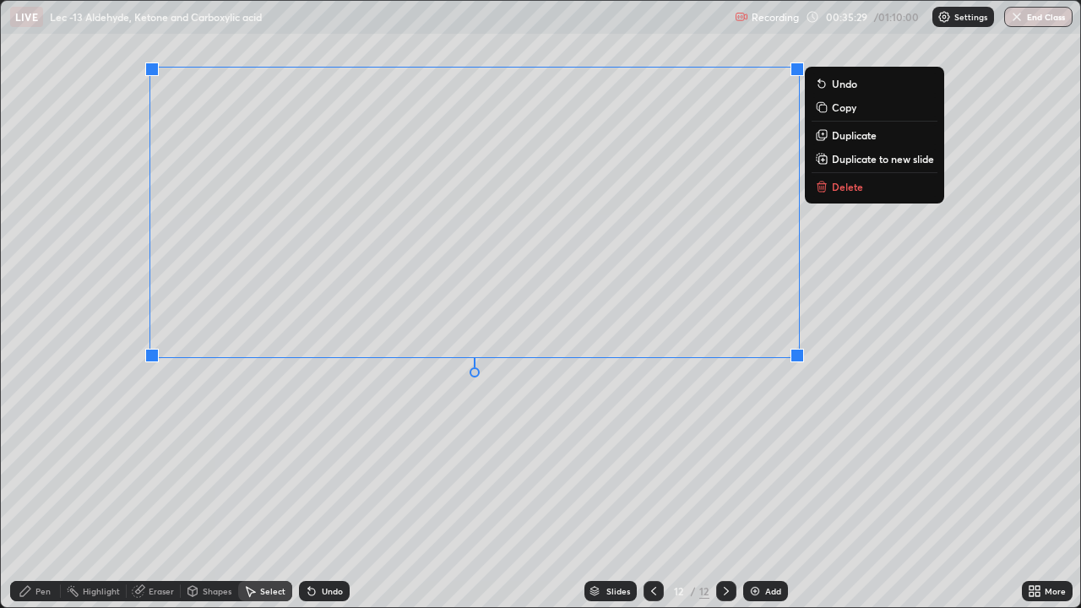
click at [68, 500] on circle at bounding box center [69, 588] width 2 height 2
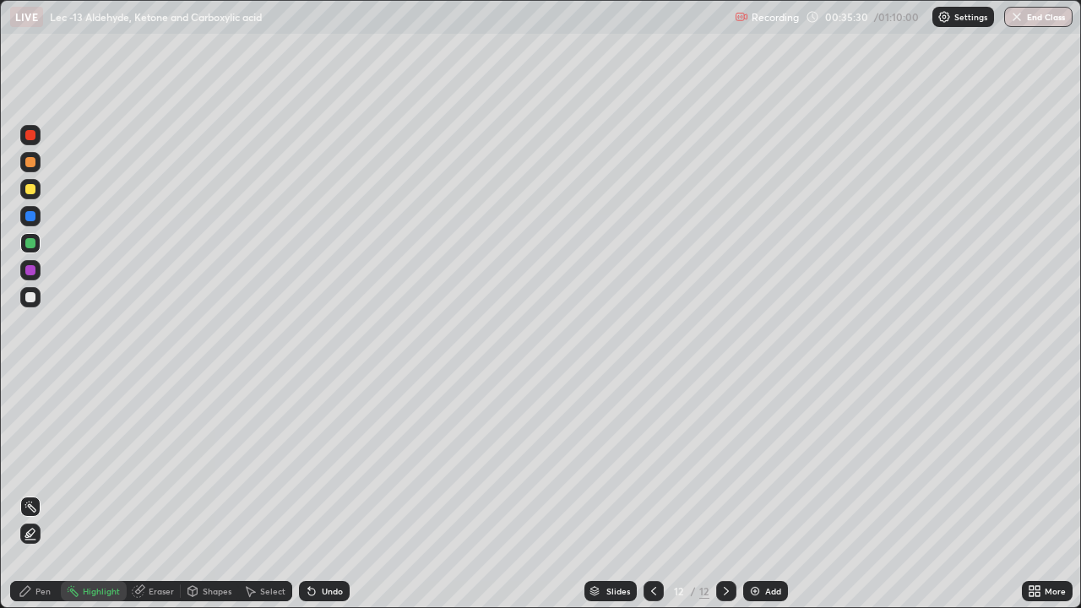
click at [38, 500] on div "Pen" at bounding box center [42, 591] width 15 height 8
click at [37, 301] on div at bounding box center [30, 297] width 20 height 20
click at [260, 500] on div "Select" at bounding box center [272, 591] width 25 height 8
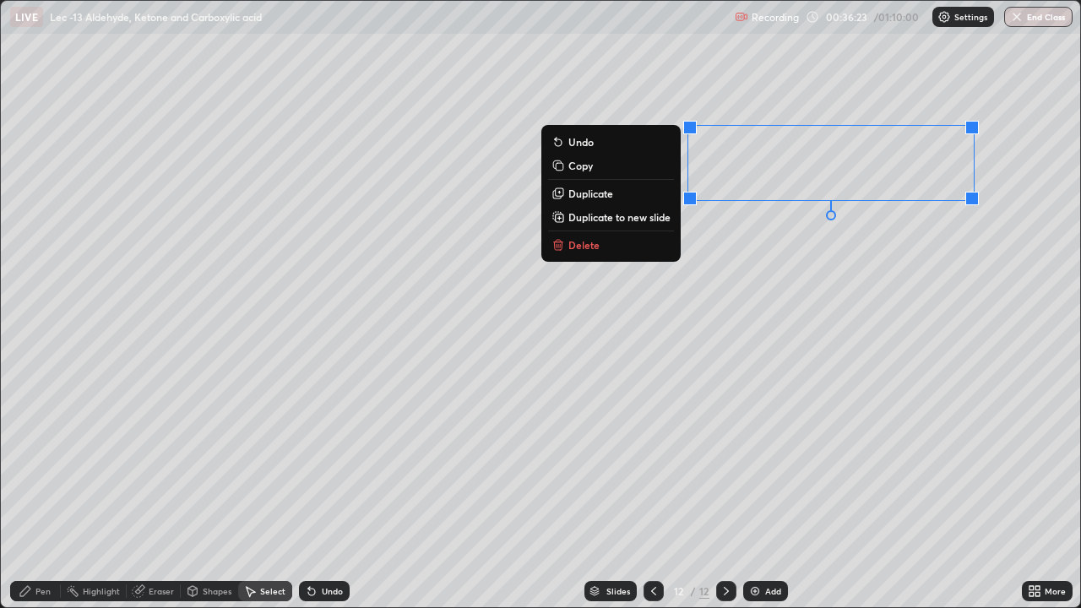
click at [49, 500] on div "Pen" at bounding box center [42, 591] width 15 height 8
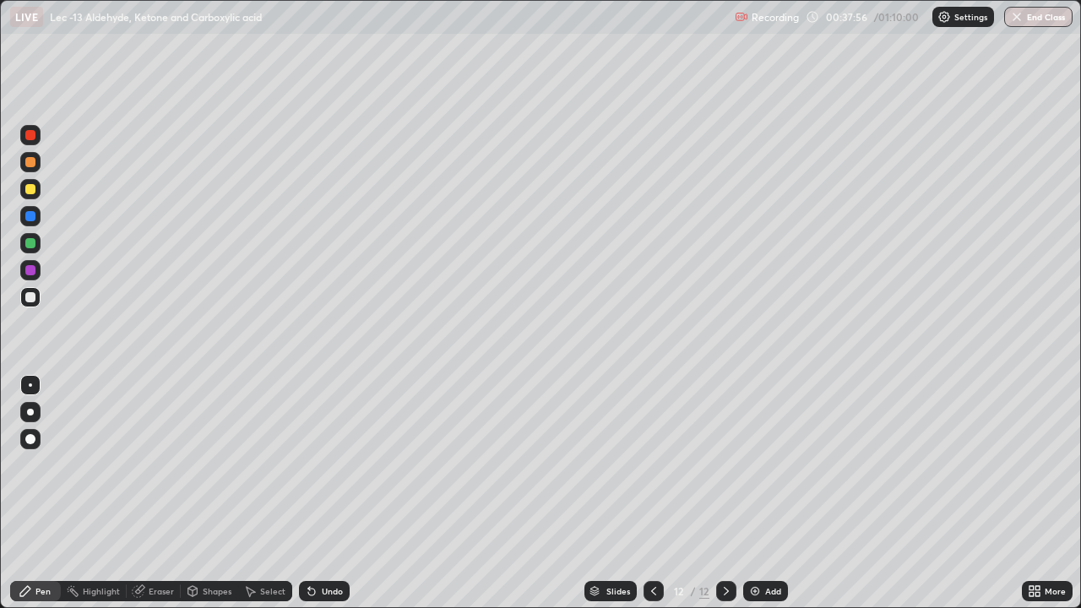
click at [38, 194] on div at bounding box center [30, 189] width 20 height 20
click at [765, 500] on div "Add" at bounding box center [773, 591] width 16 height 8
click at [38, 302] on div at bounding box center [30, 297] width 20 height 20
click at [35, 187] on div at bounding box center [30, 189] width 10 height 10
click at [39, 241] on div at bounding box center [30, 243] width 20 height 20
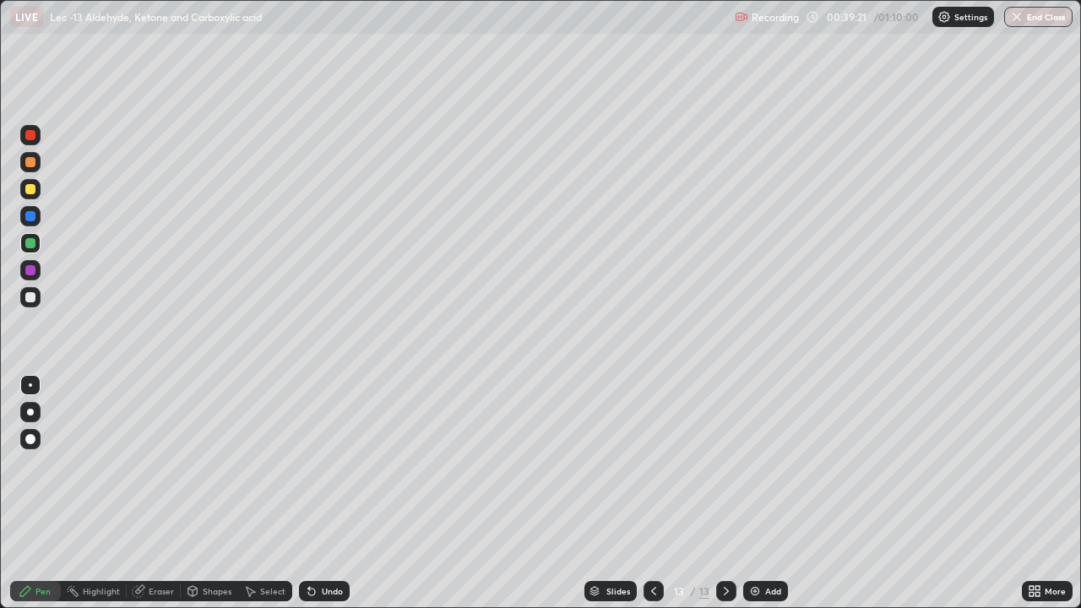
click at [33, 220] on div at bounding box center [30, 216] width 10 height 10
click at [39, 247] on div at bounding box center [30, 243] width 20 height 20
click at [30, 163] on div at bounding box center [30, 162] width 10 height 10
click at [36, 297] on div at bounding box center [30, 297] width 20 height 20
click at [36, 168] on div at bounding box center [30, 162] width 20 height 20
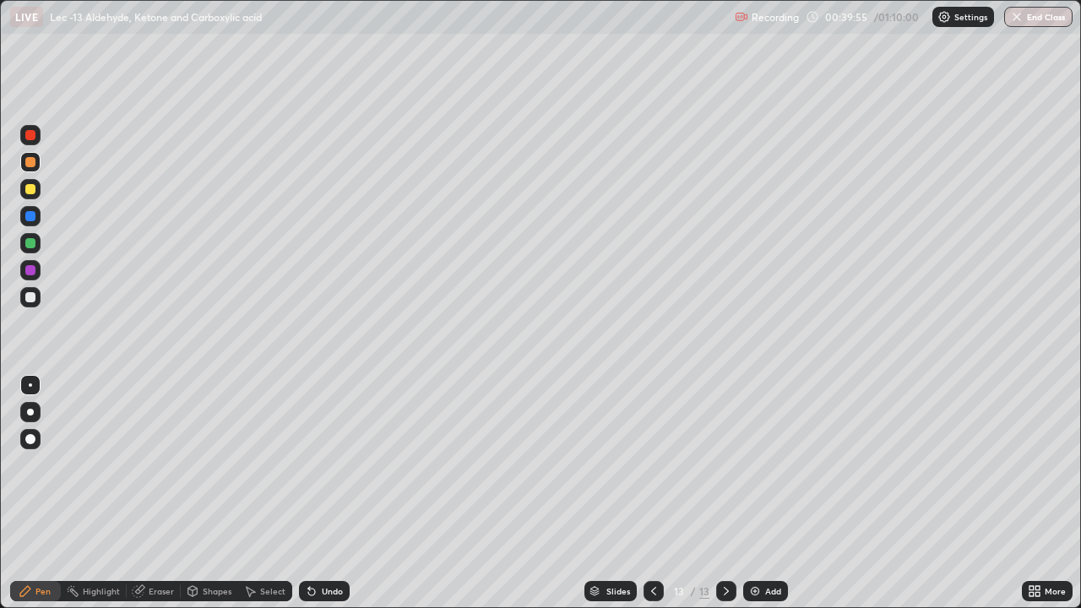
click at [34, 127] on div at bounding box center [30, 135] width 20 height 20
click at [39, 171] on div at bounding box center [30, 162] width 20 height 27
click at [333, 500] on div "Undo" at bounding box center [332, 591] width 21 height 8
click at [335, 500] on div "Undo" at bounding box center [332, 591] width 21 height 8
click at [306, 500] on icon at bounding box center [312, 592] width 14 height 14
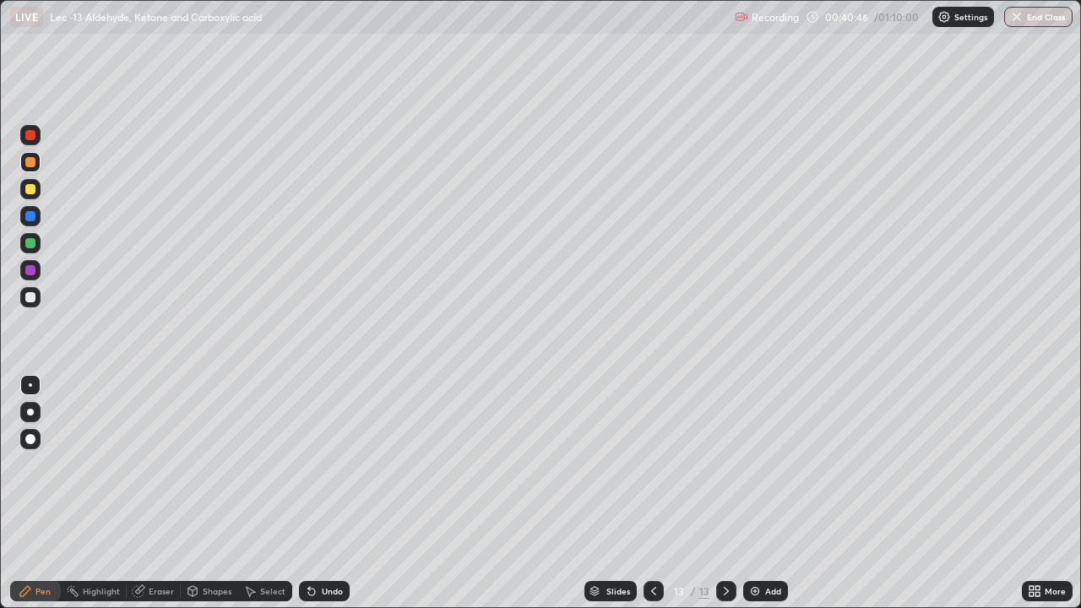
click at [300, 500] on div "Undo" at bounding box center [324, 591] width 51 height 20
click at [299, 500] on div "Undo" at bounding box center [324, 591] width 51 height 20
click at [308, 500] on icon at bounding box center [311, 592] width 7 height 7
click at [302, 500] on div "Undo" at bounding box center [324, 591] width 51 height 20
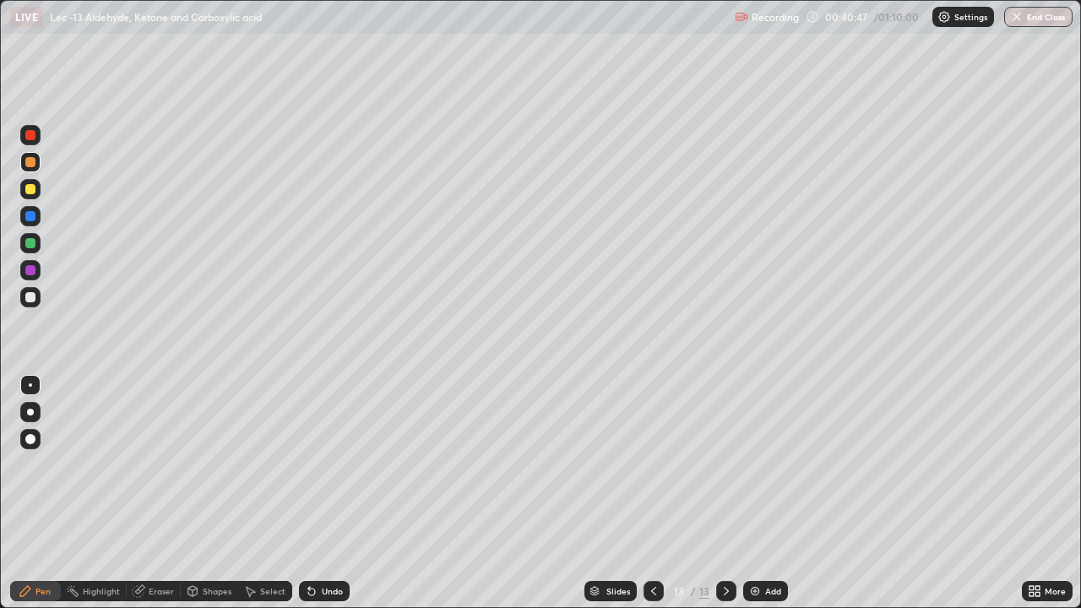
click at [303, 500] on div "Undo" at bounding box center [324, 591] width 51 height 20
click at [308, 500] on icon at bounding box center [311, 592] width 7 height 7
click at [303, 500] on div "Undo" at bounding box center [324, 591] width 51 height 20
click at [304, 500] on div "Undo" at bounding box center [324, 591] width 51 height 20
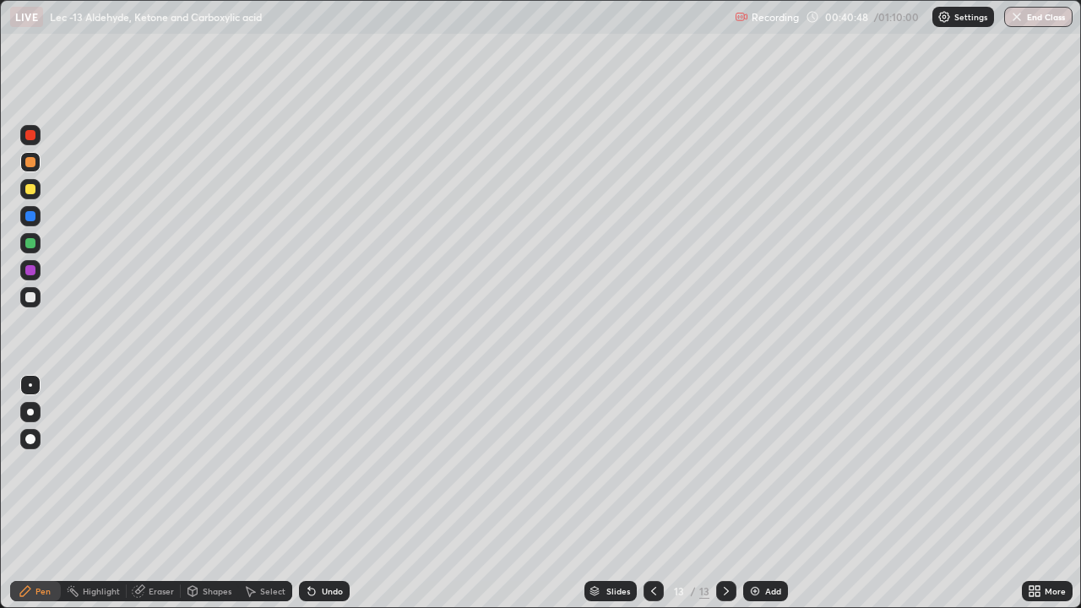
click at [305, 500] on div "Undo" at bounding box center [324, 591] width 51 height 20
click at [307, 500] on icon at bounding box center [312, 592] width 14 height 14
click at [308, 500] on icon at bounding box center [312, 592] width 14 height 14
click at [309, 500] on icon at bounding box center [312, 592] width 14 height 14
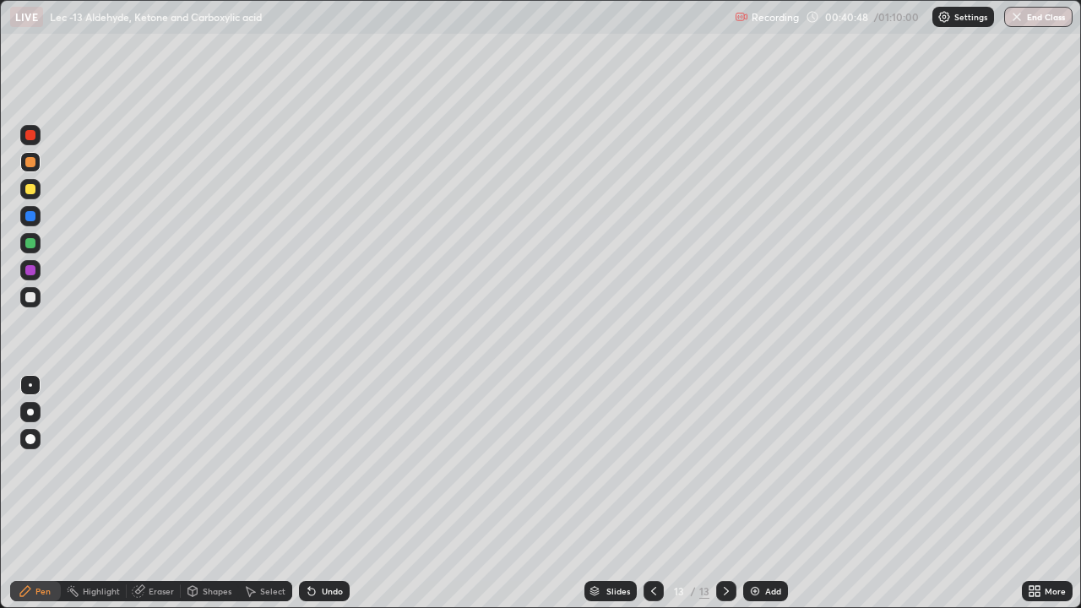
click at [309, 500] on icon at bounding box center [312, 592] width 14 height 14
click at [311, 500] on div "Undo" at bounding box center [324, 591] width 51 height 20
click at [201, 500] on div "Shapes" at bounding box center [209, 591] width 57 height 20
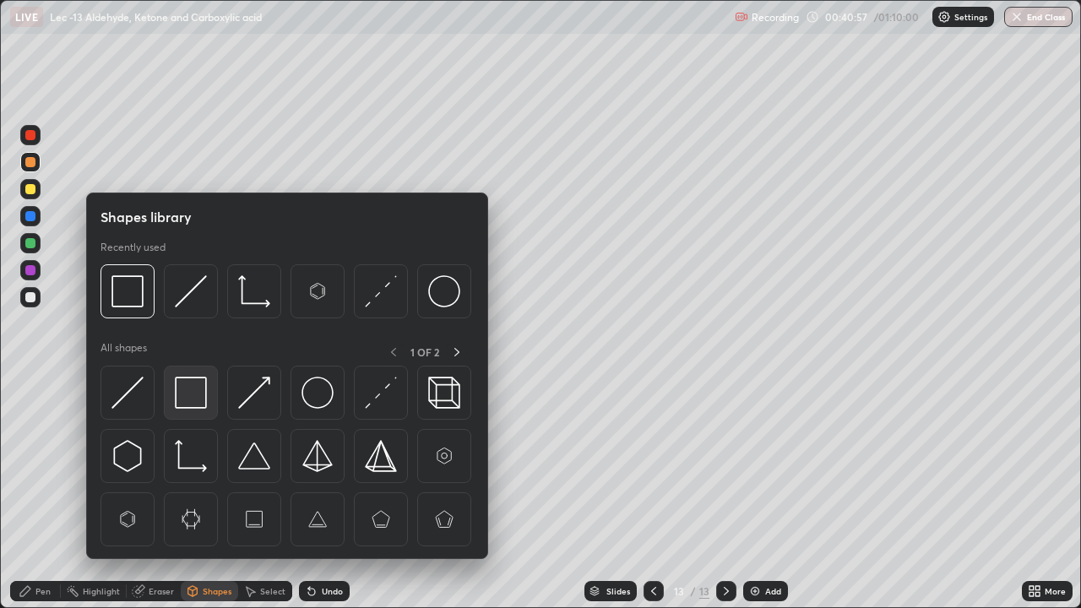
click at [194, 399] on img at bounding box center [191, 393] width 32 height 32
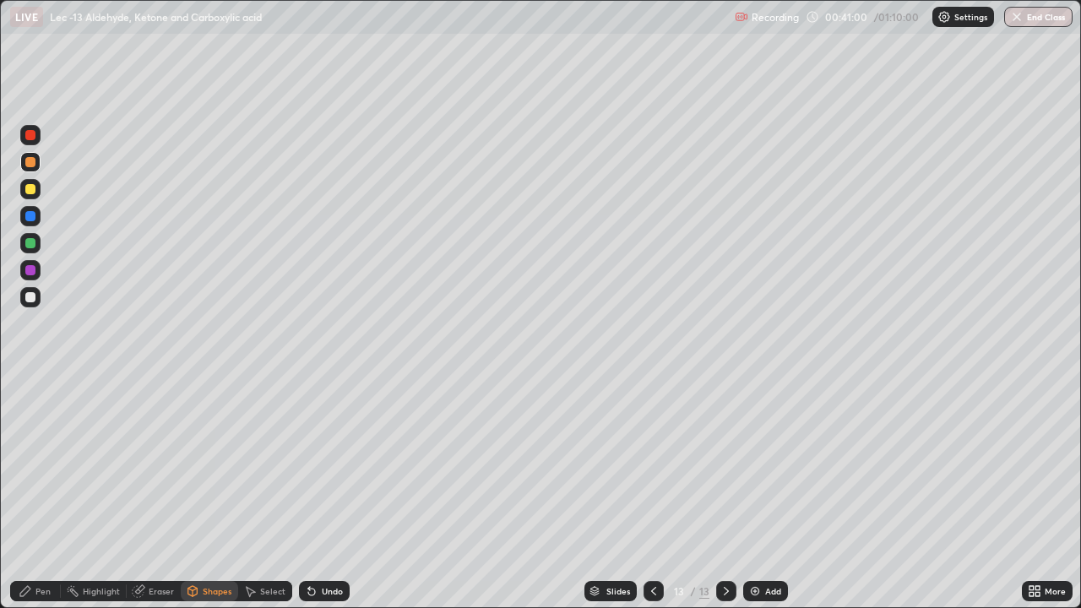
click at [40, 500] on div "Pen" at bounding box center [42, 591] width 15 height 8
click at [205, 500] on div "Shapes" at bounding box center [217, 591] width 29 height 8
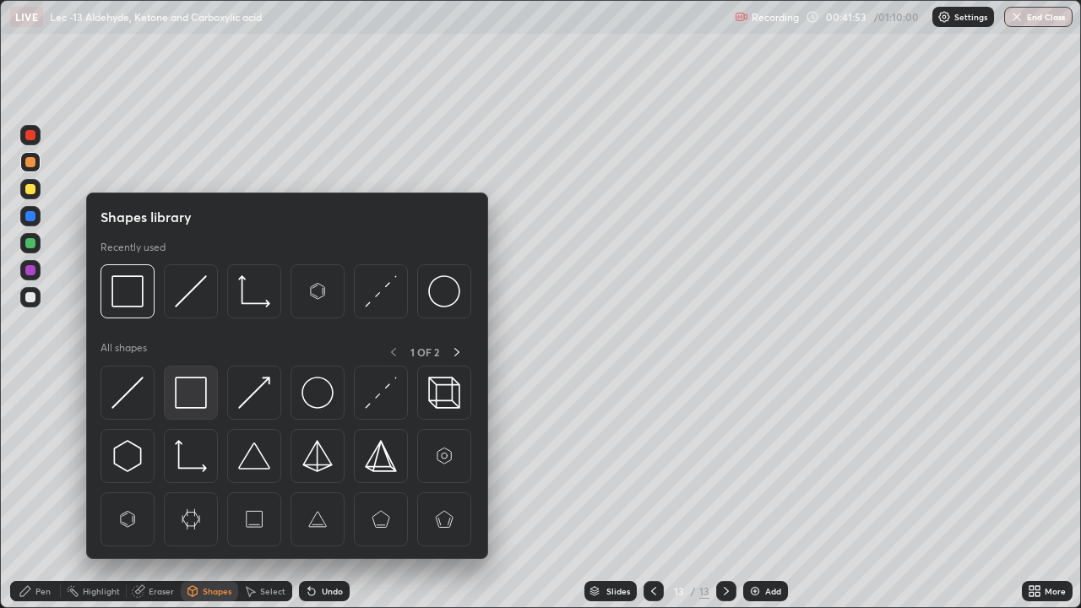
click at [195, 403] on img at bounding box center [191, 393] width 32 height 32
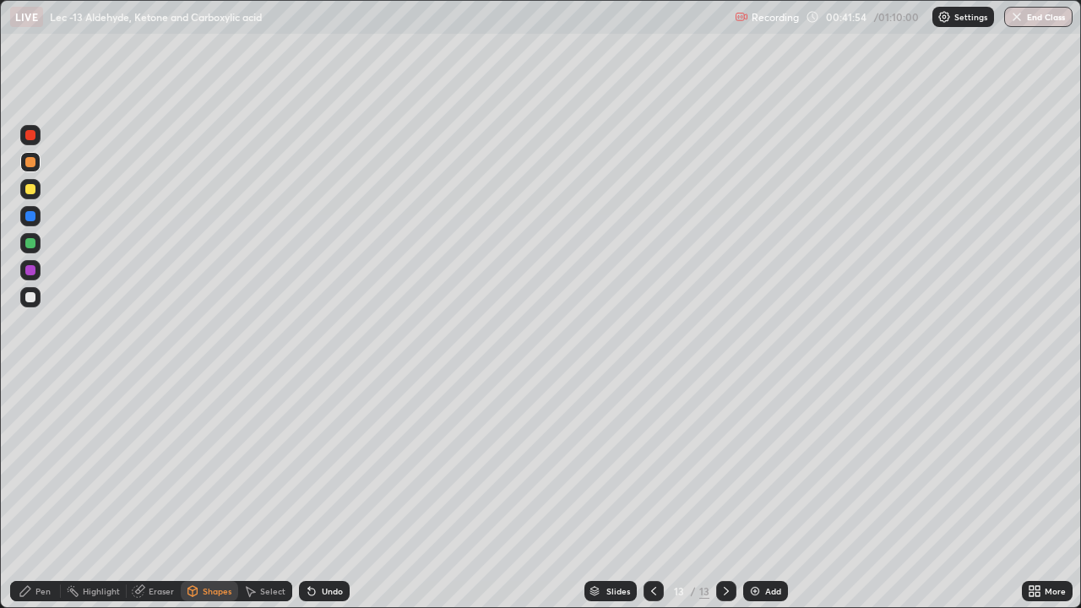
click at [38, 300] on div at bounding box center [30, 297] width 20 height 20
click at [221, 500] on div "Shapes" at bounding box center [217, 591] width 29 height 8
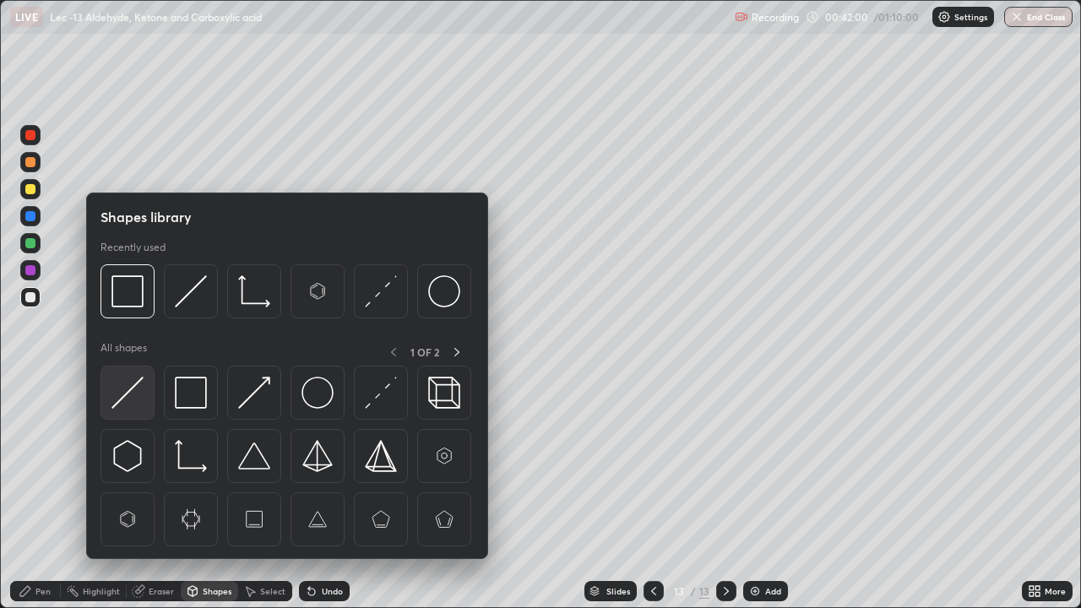
click at [128, 395] on img at bounding box center [128, 393] width 32 height 32
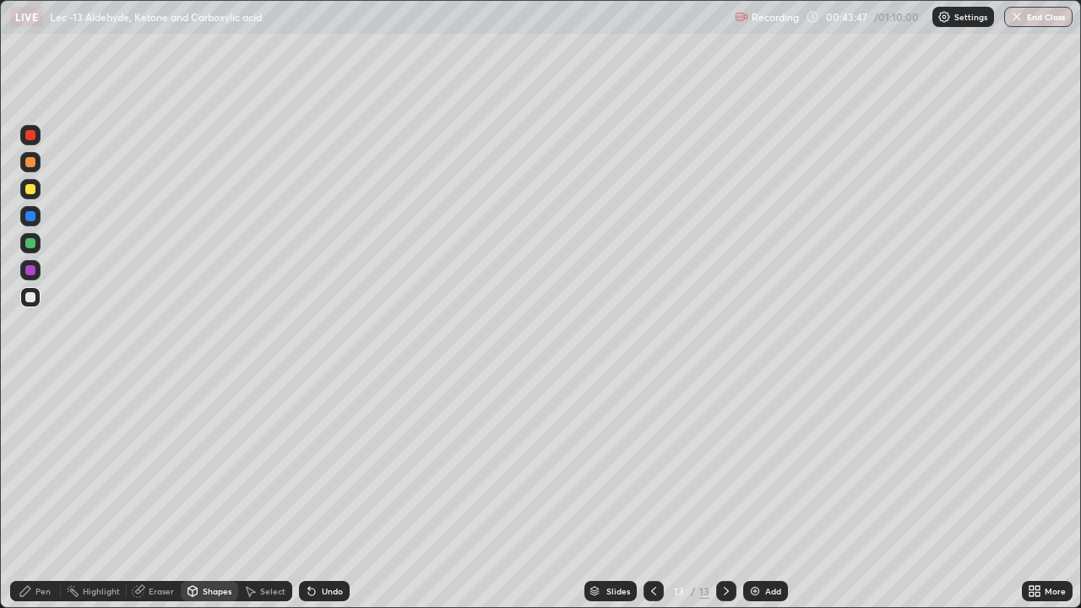
click at [766, 500] on div "Add" at bounding box center [773, 591] width 16 height 8
click at [308, 500] on icon at bounding box center [309, 588] width 2 height 2
click at [309, 500] on icon at bounding box center [311, 592] width 7 height 7
click at [42, 500] on div "Pen" at bounding box center [42, 591] width 15 height 8
click at [315, 500] on icon at bounding box center [312, 592] width 14 height 14
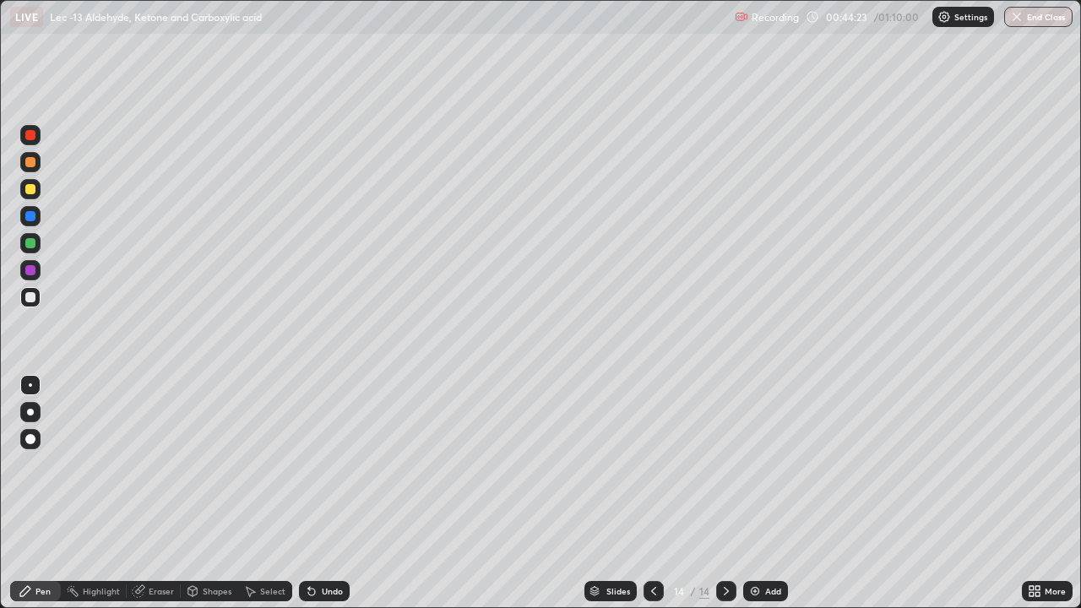
click at [315, 500] on icon at bounding box center [312, 592] width 14 height 14
click at [317, 500] on div "Undo" at bounding box center [324, 591] width 51 height 20
click at [322, 500] on div "Undo" at bounding box center [332, 591] width 21 height 8
click at [323, 500] on div "Undo" at bounding box center [332, 591] width 21 height 8
click at [325, 500] on div "Undo" at bounding box center [332, 591] width 21 height 8
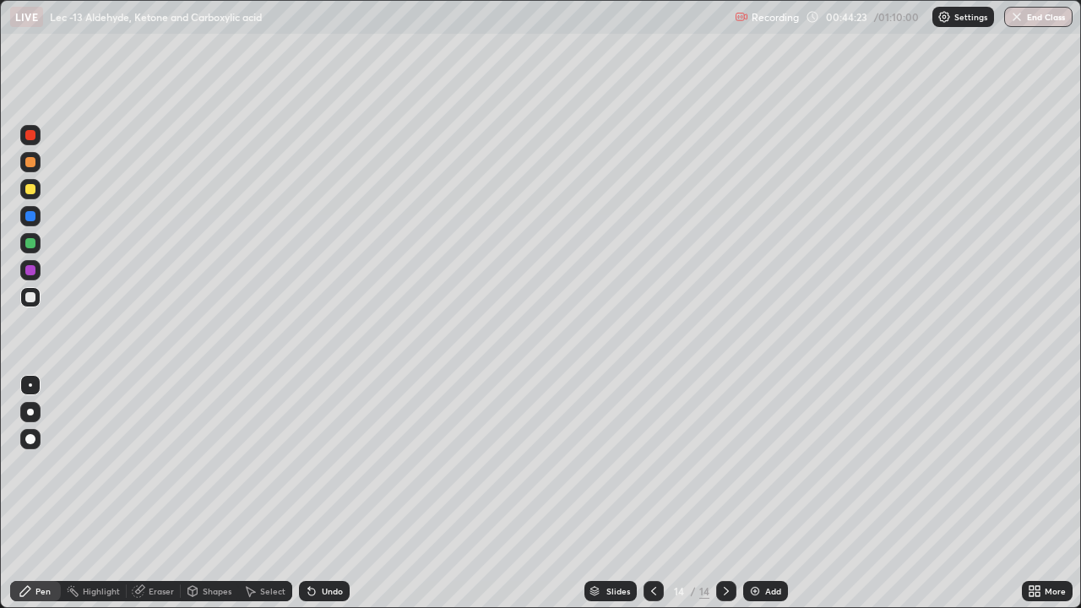
click at [327, 500] on div "Undo" at bounding box center [324, 591] width 51 height 20
click at [647, 500] on icon at bounding box center [654, 592] width 14 height 14
click at [723, 500] on icon at bounding box center [727, 592] width 14 height 14
click at [160, 500] on div "Eraser" at bounding box center [161, 591] width 25 height 8
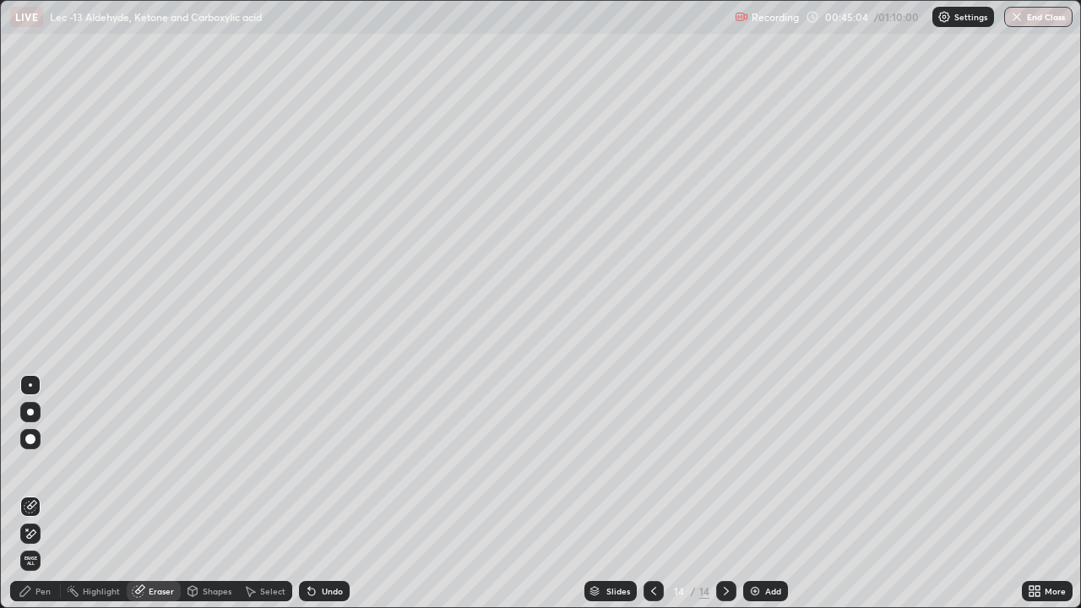
click at [40, 500] on div "Pen" at bounding box center [42, 591] width 15 height 8
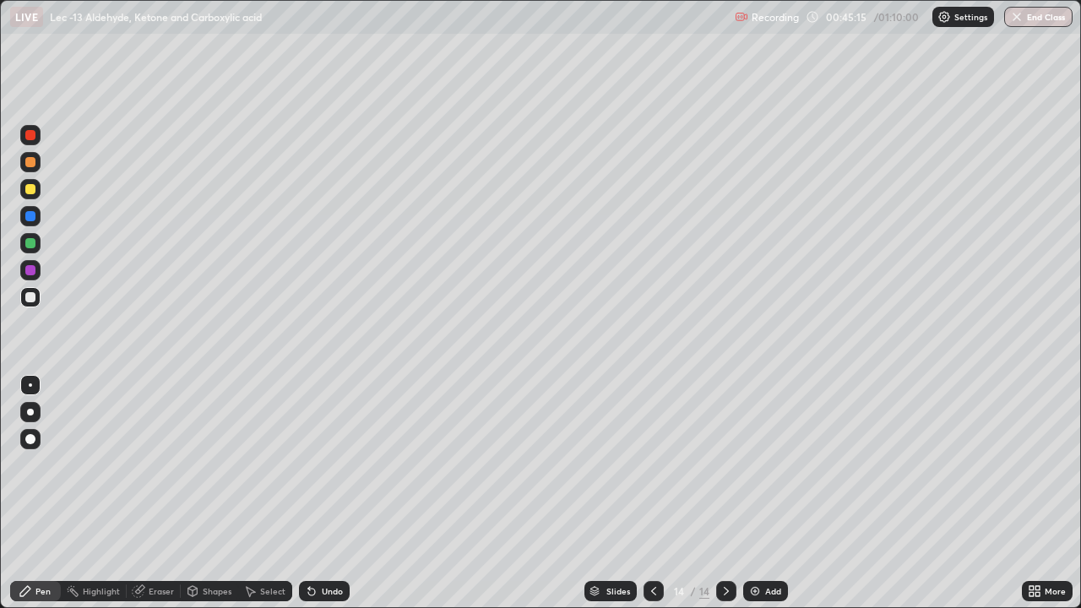
click at [654, 500] on icon at bounding box center [654, 592] width 14 height 14
click at [724, 500] on icon at bounding box center [727, 592] width 14 height 14
click at [722, 500] on div at bounding box center [726, 592] width 20 height 34
click at [652, 500] on icon at bounding box center [654, 592] width 14 height 14
click at [725, 500] on icon at bounding box center [727, 592] width 14 height 14
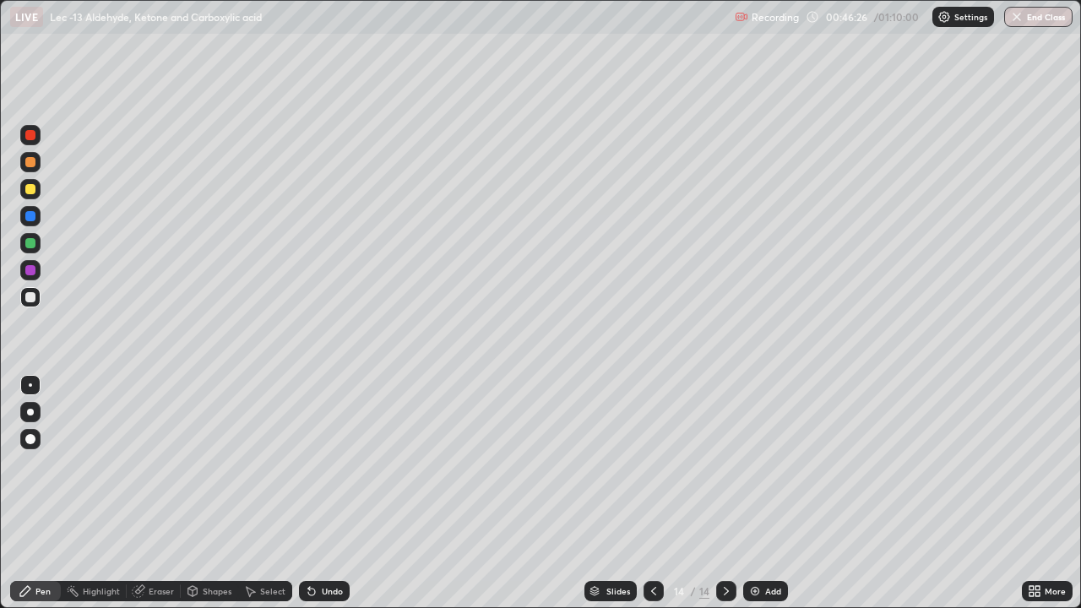
click at [652, 500] on icon at bounding box center [654, 592] width 14 height 14
click at [727, 500] on icon at bounding box center [727, 592] width 14 height 14
click at [652, 500] on icon at bounding box center [654, 592] width 14 height 14
click at [724, 500] on icon at bounding box center [727, 592] width 14 height 14
click at [727, 500] on div at bounding box center [726, 591] width 20 height 20
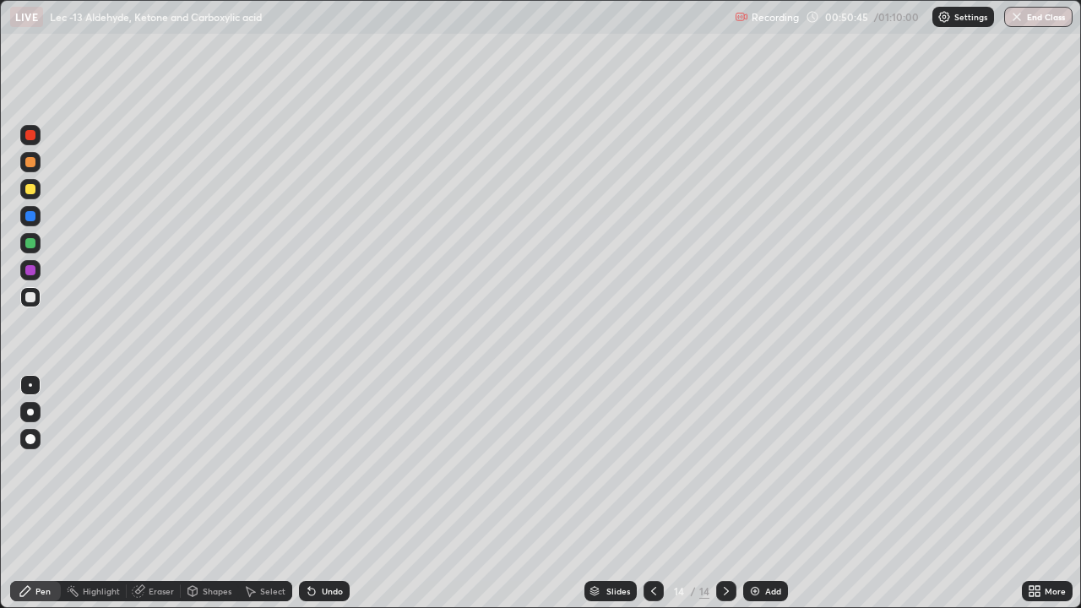
click at [761, 500] on div "Add" at bounding box center [766, 591] width 45 height 20
click at [655, 500] on icon at bounding box center [654, 592] width 14 height 14
click at [725, 500] on icon at bounding box center [727, 592] width 14 height 14
click at [332, 500] on div "Undo" at bounding box center [332, 591] width 21 height 8
click at [149, 500] on div "Eraser" at bounding box center [161, 591] width 25 height 8
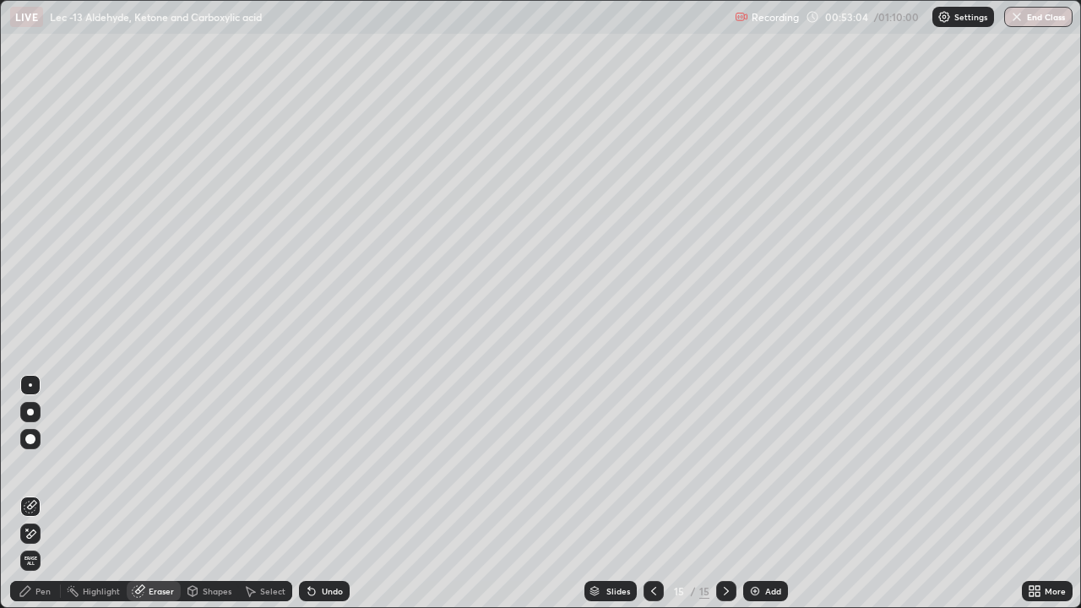
click at [38, 500] on div "Pen" at bounding box center [42, 591] width 15 height 8
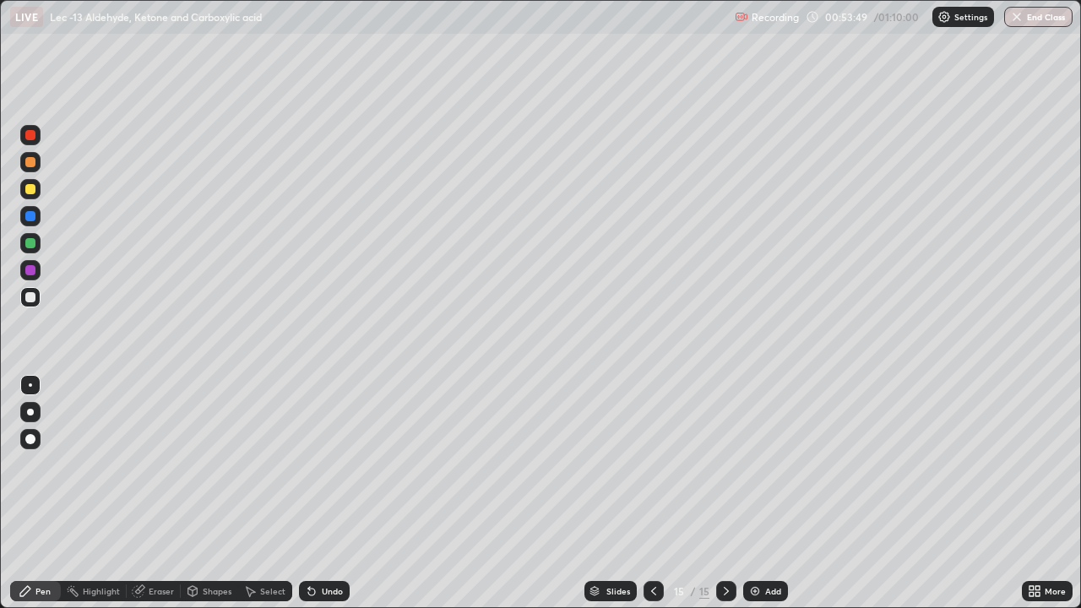
click at [753, 500] on div "Add" at bounding box center [766, 591] width 45 height 20
click at [40, 194] on div at bounding box center [30, 189] width 20 height 20
click at [662, 500] on div at bounding box center [654, 591] width 20 height 20
click at [732, 500] on div at bounding box center [726, 591] width 20 height 20
click at [39, 299] on div at bounding box center [30, 297] width 20 height 20
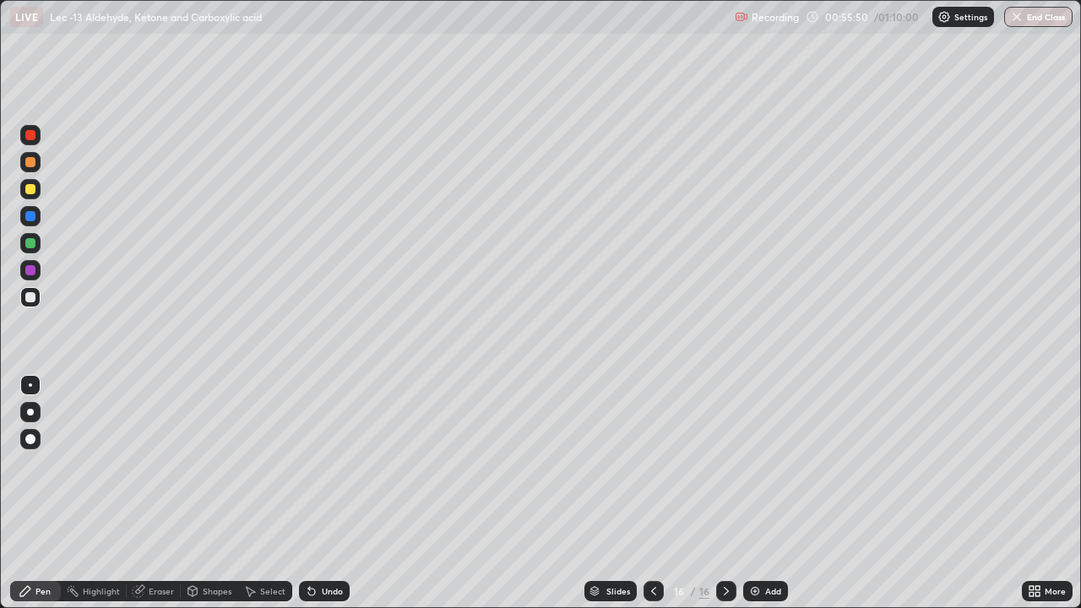
click at [313, 500] on icon at bounding box center [311, 592] width 7 height 7
click at [662, 500] on div at bounding box center [654, 592] width 20 height 34
click at [655, 500] on icon at bounding box center [654, 592] width 14 height 14
click at [724, 500] on icon at bounding box center [727, 592] width 14 height 14
click at [725, 500] on icon at bounding box center [727, 592] width 14 height 14
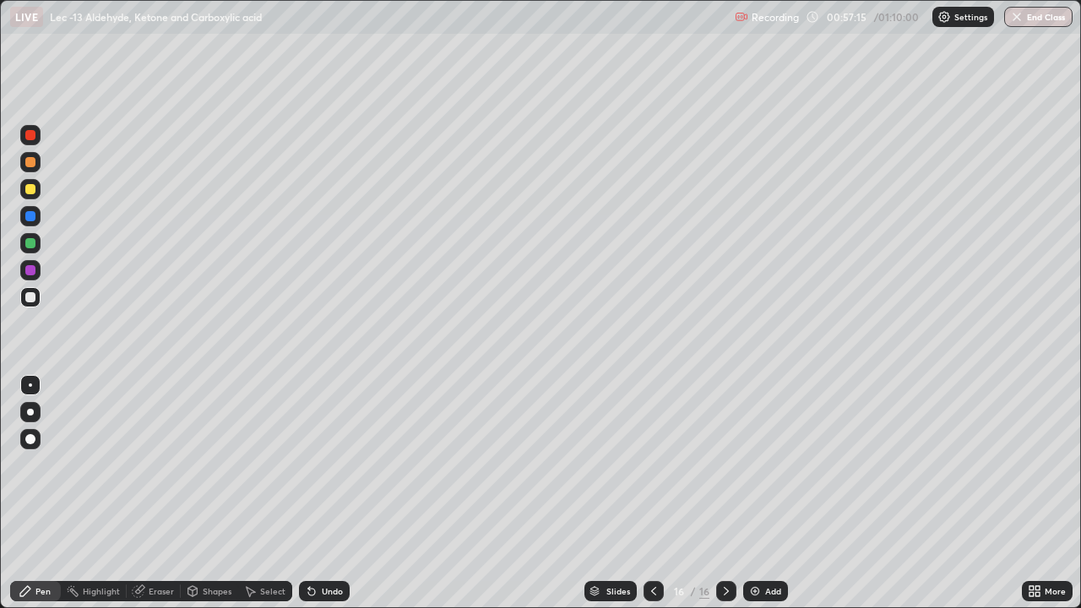
click at [756, 500] on div "Add" at bounding box center [766, 591] width 45 height 20
click at [33, 191] on div at bounding box center [30, 189] width 10 height 10
click at [38, 302] on div at bounding box center [30, 297] width 20 height 20
click at [308, 500] on icon at bounding box center [309, 588] width 2 height 2
click at [161, 500] on div "Eraser" at bounding box center [154, 591] width 54 height 20
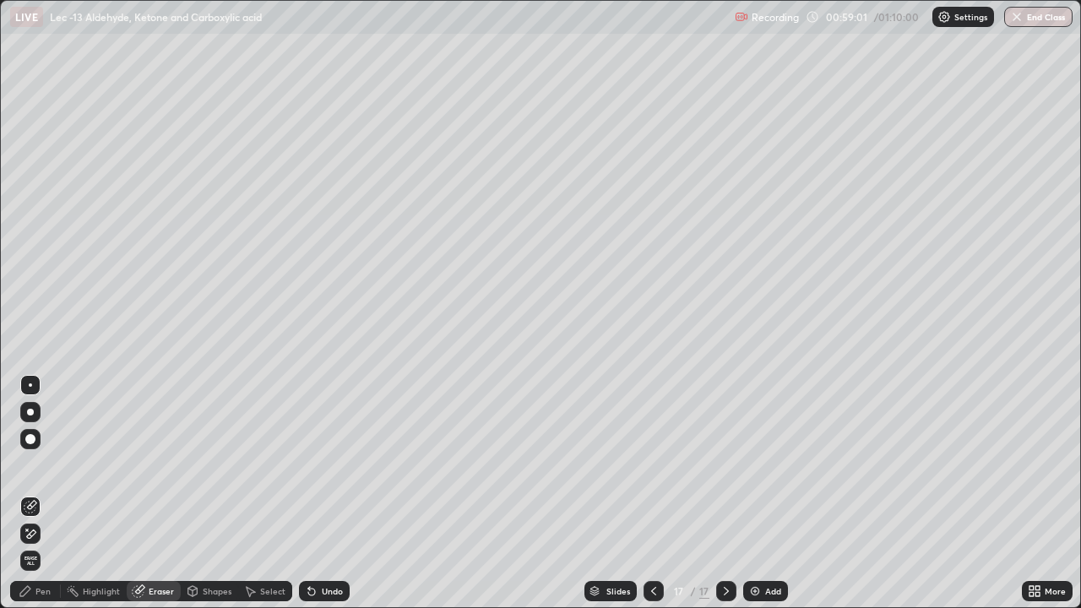
click at [42, 500] on div "Pen" at bounding box center [42, 591] width 15 height 8
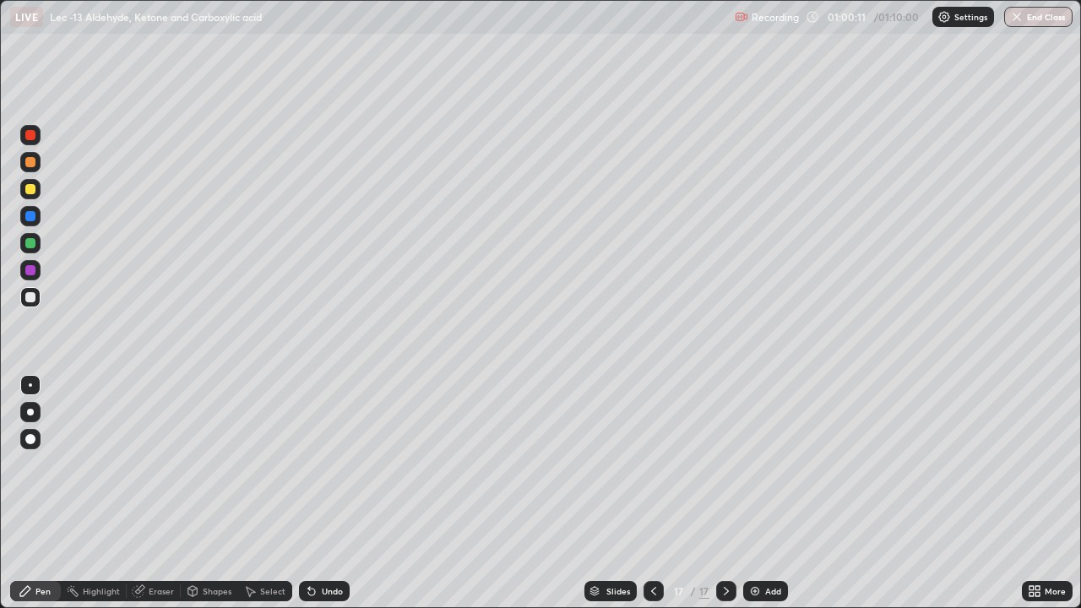
click at [656, 500] on icon at bounding box center [654, 592] width 14 height 14
click at [655, 500] on icon at bounding box center [654, 592] width 14 height 14
click at [655, 500] on div at bounding box center [654, 591] width 20 height 20
click at [650, 500] on icon at bounding box center [654, 592] width 14 height 14
click at [725, 500] on icon at bounding box center [727, 592] width 14 height 14
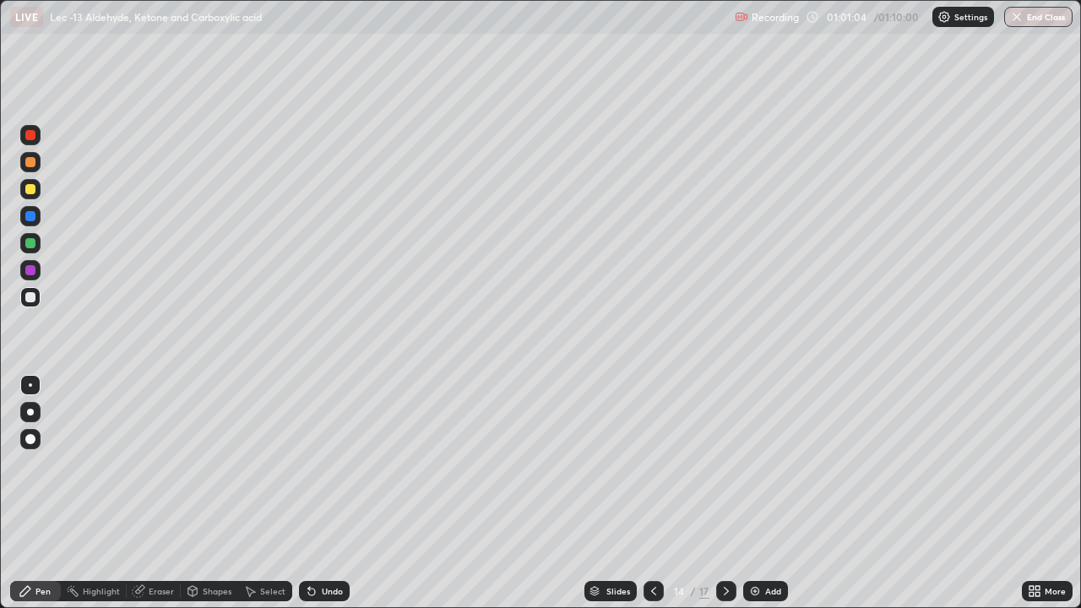
click at [727, 500] on icon at bounding box center [727, 592] width 14 height 14
click at [765, 500] on div "Add" at bounding box center [773, 591] width 16 height 8
click at [31, 162] on div at bounding box center [30, 162] width 10 height 10
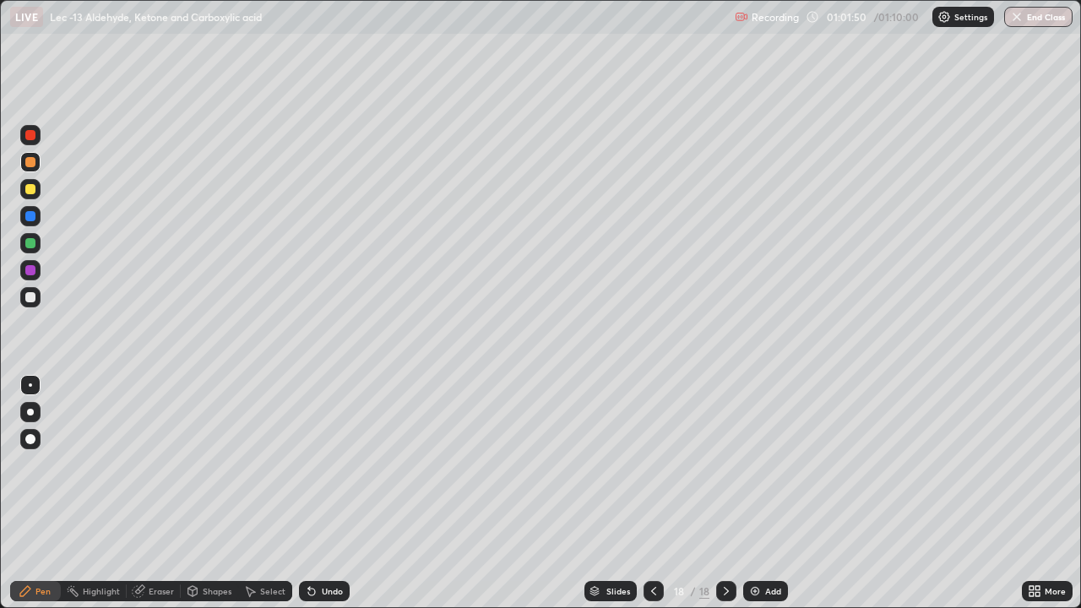
click at [314, 500] on icon at bounding box center [312, 592] width 14 height 14
click at [322, 500] on div "Undo" at bounding box center [332, 591] width 21 height 8
click at [650, 500] on icon at bounding box center [654, 592] width 14 height 14
click at [651, 500] on icon at bounding box center [653, 591] width 5 height 8
click at [655, 500] on icon at bounding box center [654, 592] width 14 height 14
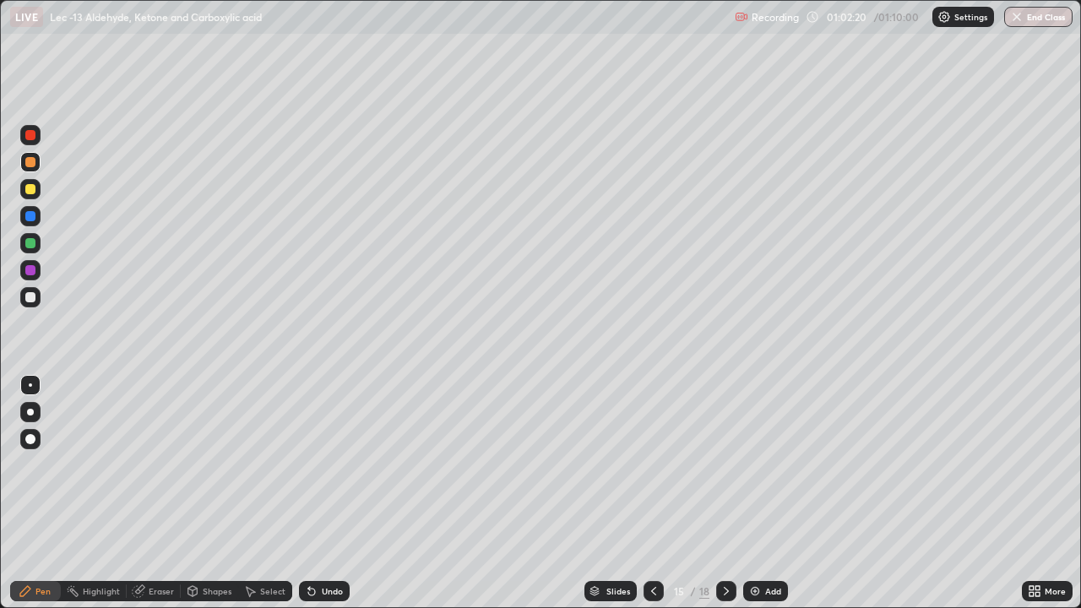
click at [652, 500] on icon at bounding box center [654, 592] width 14 height 14
click at [724, 500] on icon at bounding box center [727, 592] width 14 height 14
click at [725, 500] on icon at bounding box center [727, 592] width 14 height 14
click at [724, 500] on div at bounding box center [726, 591] width 20 height 20
click at [722, 500] on div at bounding box center [726, 592] width 20 height 34
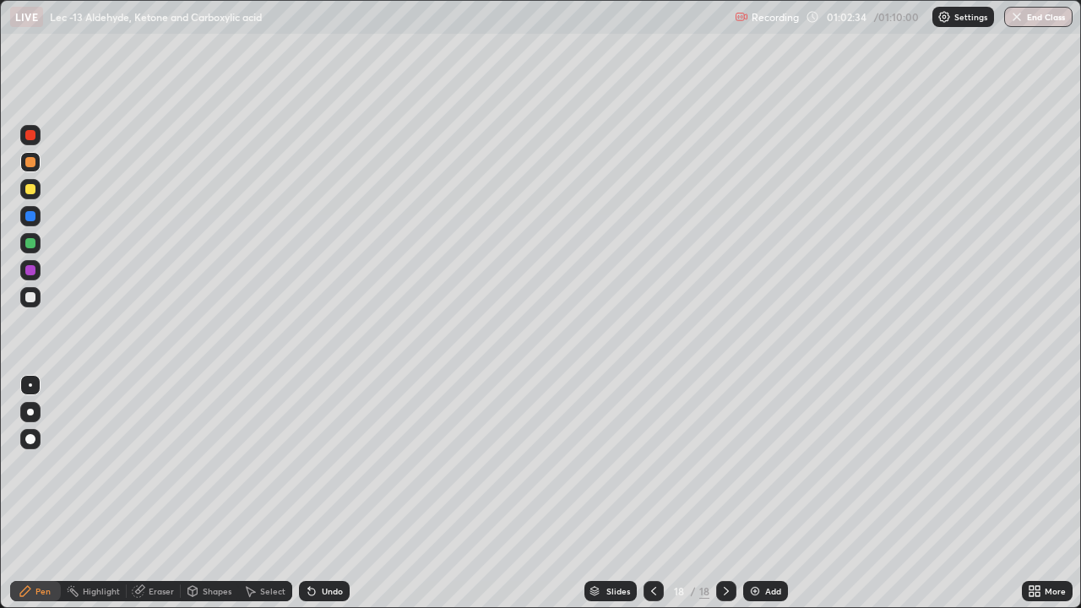
click at [313, 500] on icon at bounding box center [312, 592] width 14 height 14
click at [31, 297] on div at bounding box center [30, 297] width 10 height 10
click at [1045, 500] on div "More" at bounding box center [1055, 591] width 21 height 8
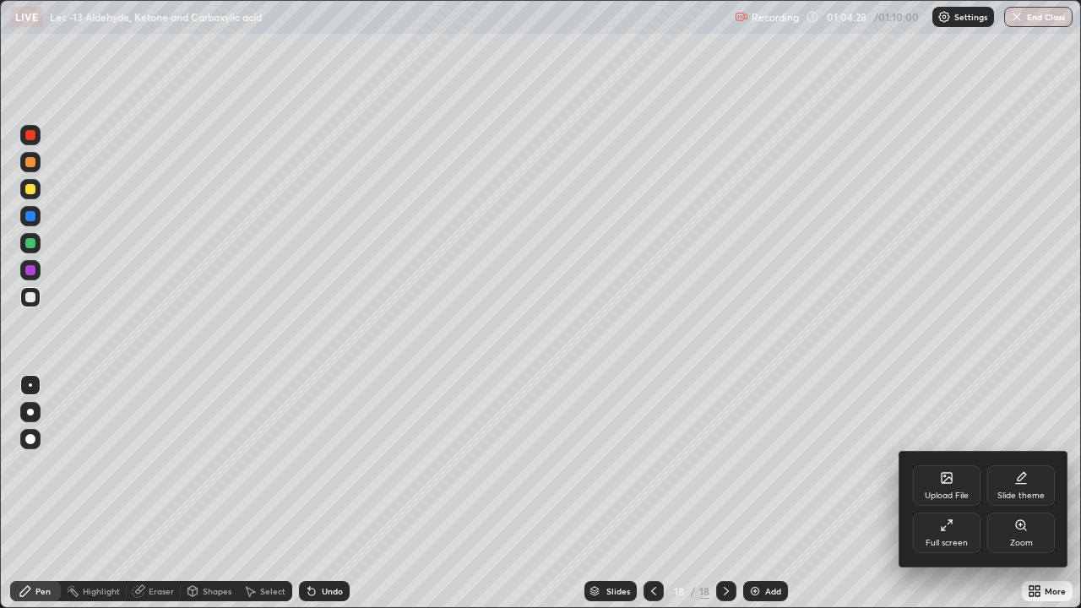
click at [973, 500] on div "Full screen" at bounding box center [947, 533] width 68 height 41
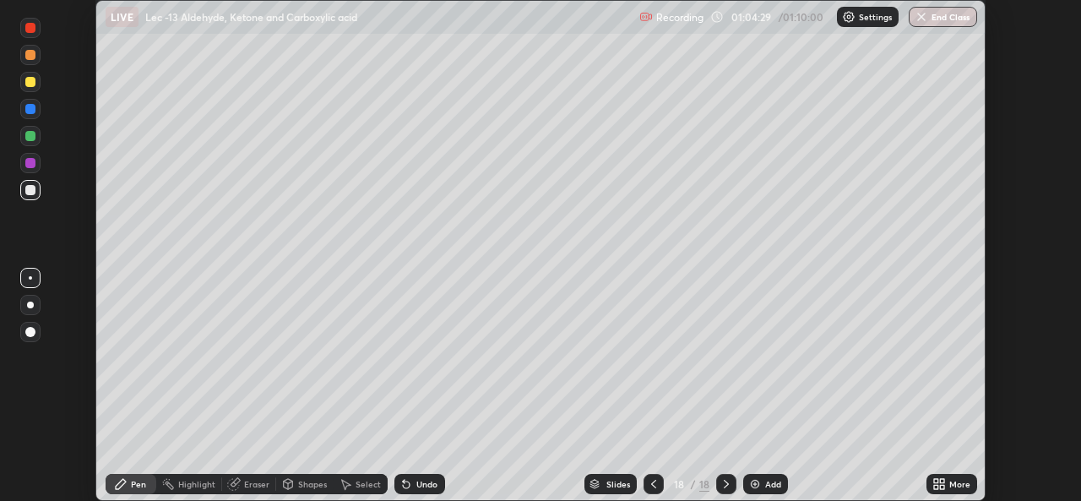
scroll to position [83988, 83407]
click at [945, 22] on button "End Class" at bounding box center [943, 17] width 68 height 20
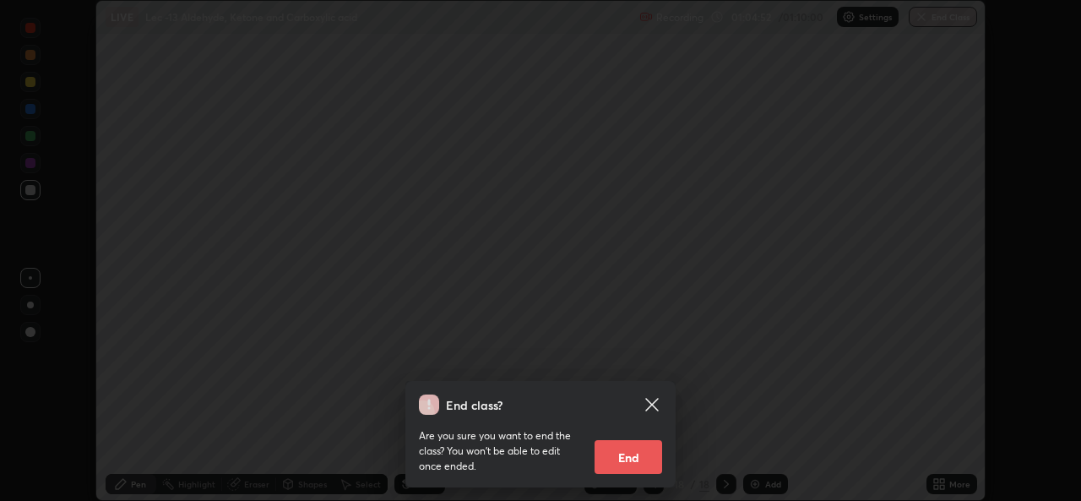
click at [621, 452] on button "End" at bounding box center [629, 457] width 68 height 34
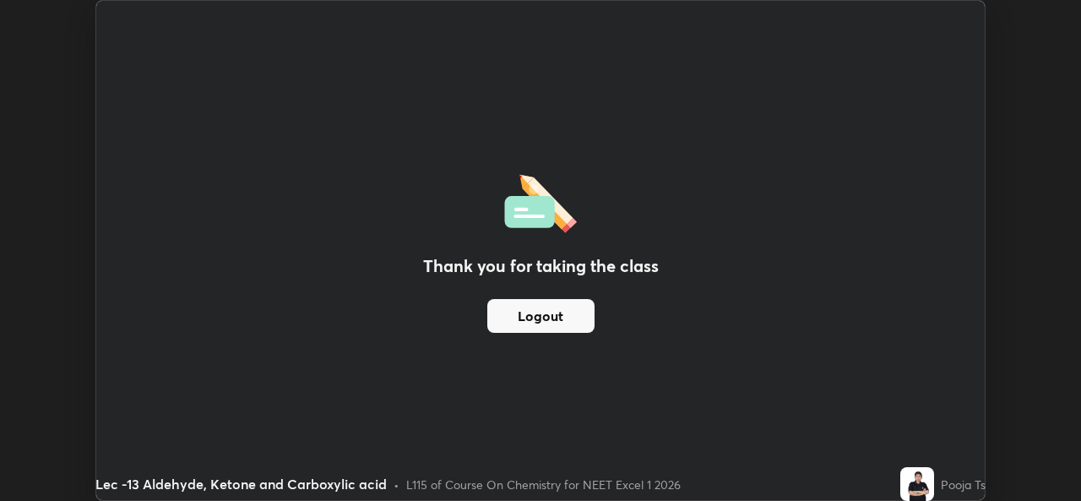
click at [529, 329] on button "Logout" at bounding box center [540, 316] width 107 height 34
click at [530, 327] on button "Logout" at bounding box center [540, 316] width 107 height 34
click at [422, 395] on div "Thank you for taking the class Logout" at bounding box center [540, 250] width 889 height 499
